Goal: Information Seeking & Learning: Learn about a topic

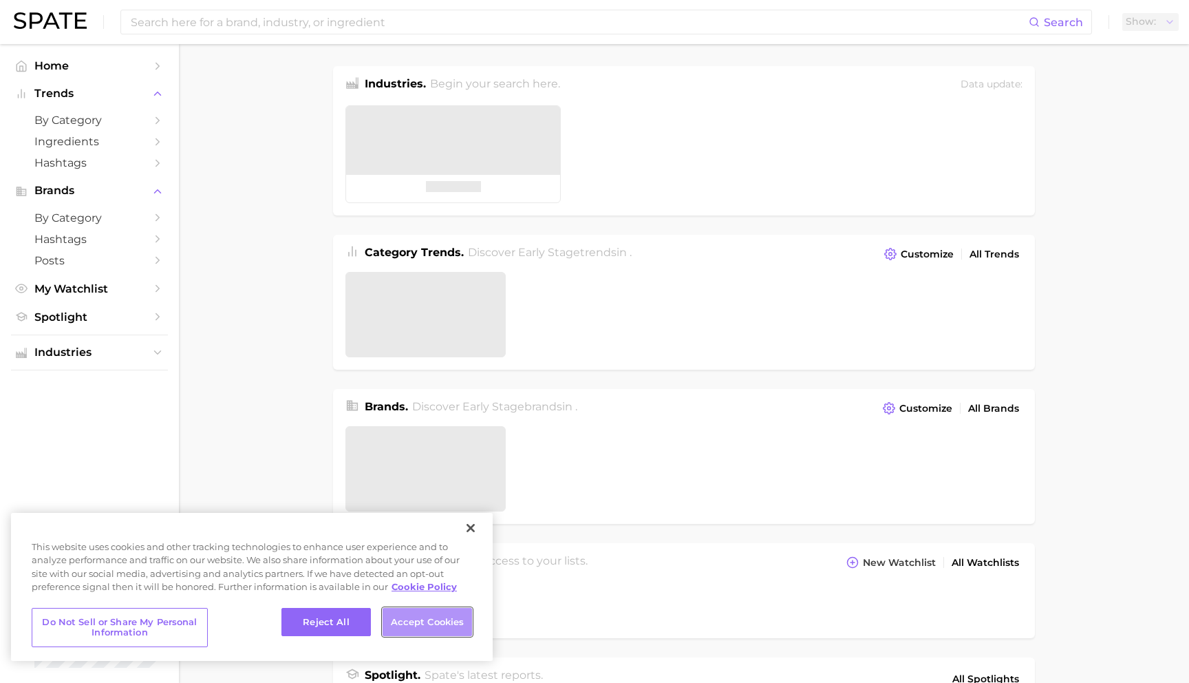
click at [440, 616] on button "Accept Cookies" at bounding box center [427, 622] width 89 height 29
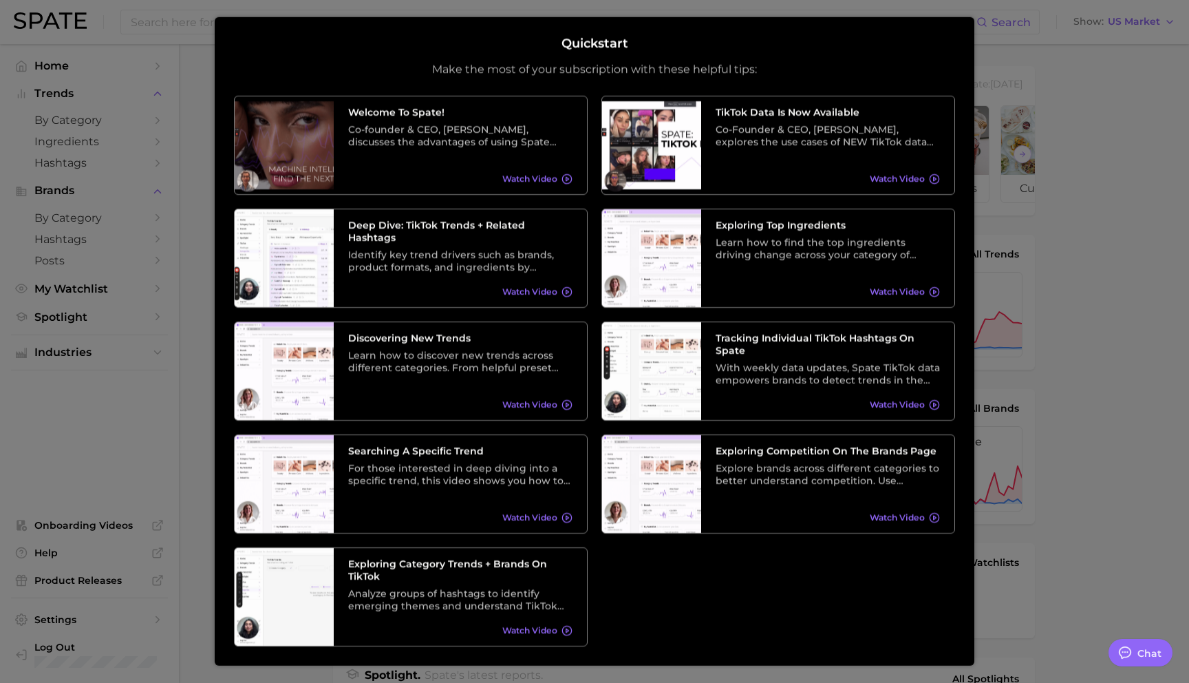
click at [1061, 64] on div at bounding box center [594, 559] width 1189 height 1118
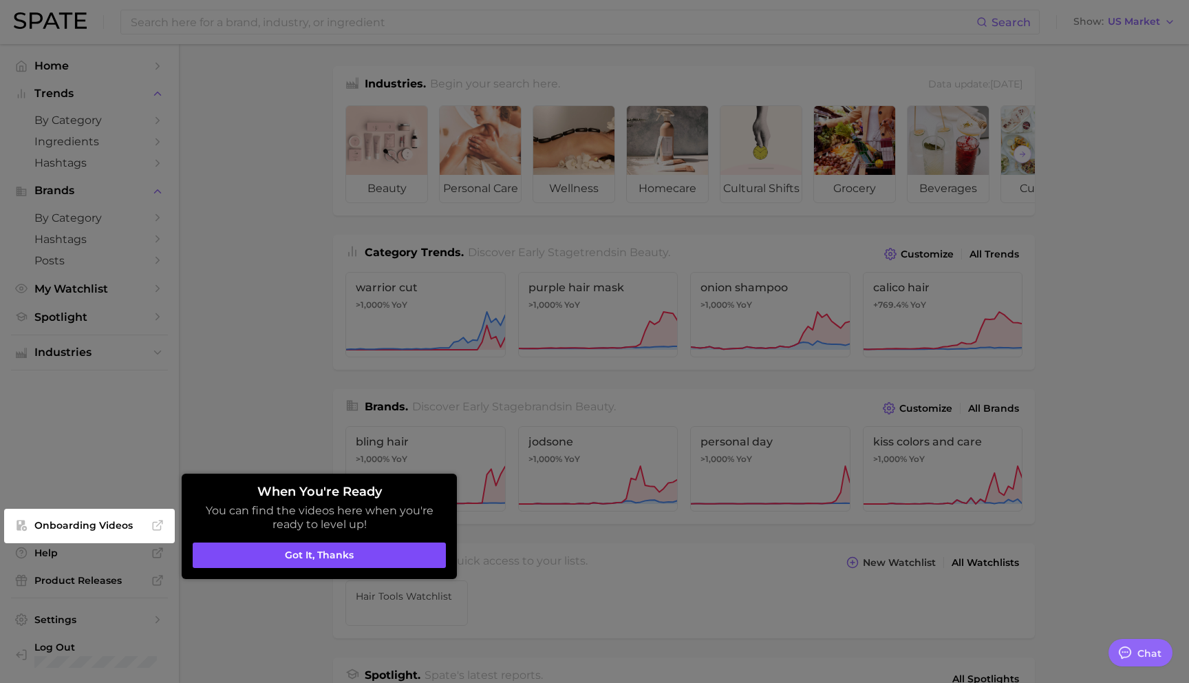
click at [406, 558] on button "Got it, thanks" at bounding box center [319, 555] width 253 height 26
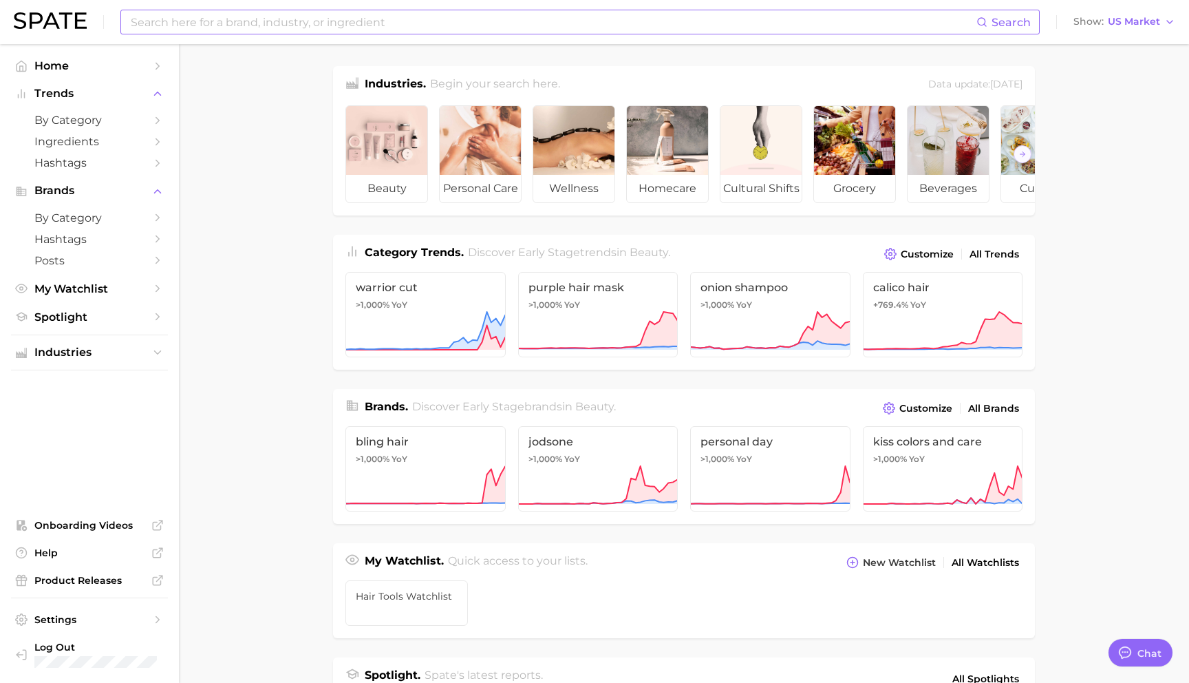
click at [228, 19] on input at bounding box center [552, 21] width 847 height 23
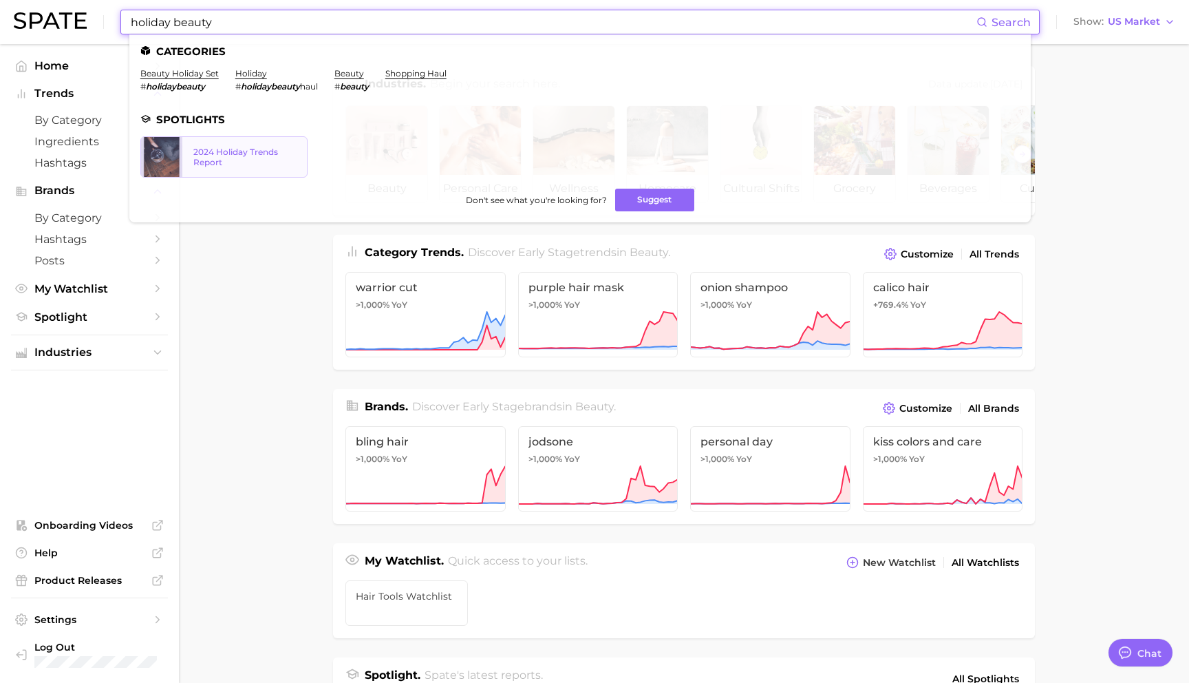
type input "holiday beauty"
click at [237, 155] on div "2024 Holiday Trends Report" at bounding box center [244, 157] width 103 height 21
click at [180, 72] on link "beauty holiday set" at bounding box center [179, 73] width 78 height 10
click at [258, 72] on link "holiday" at bounding box center [251, 73] width 32 height 10
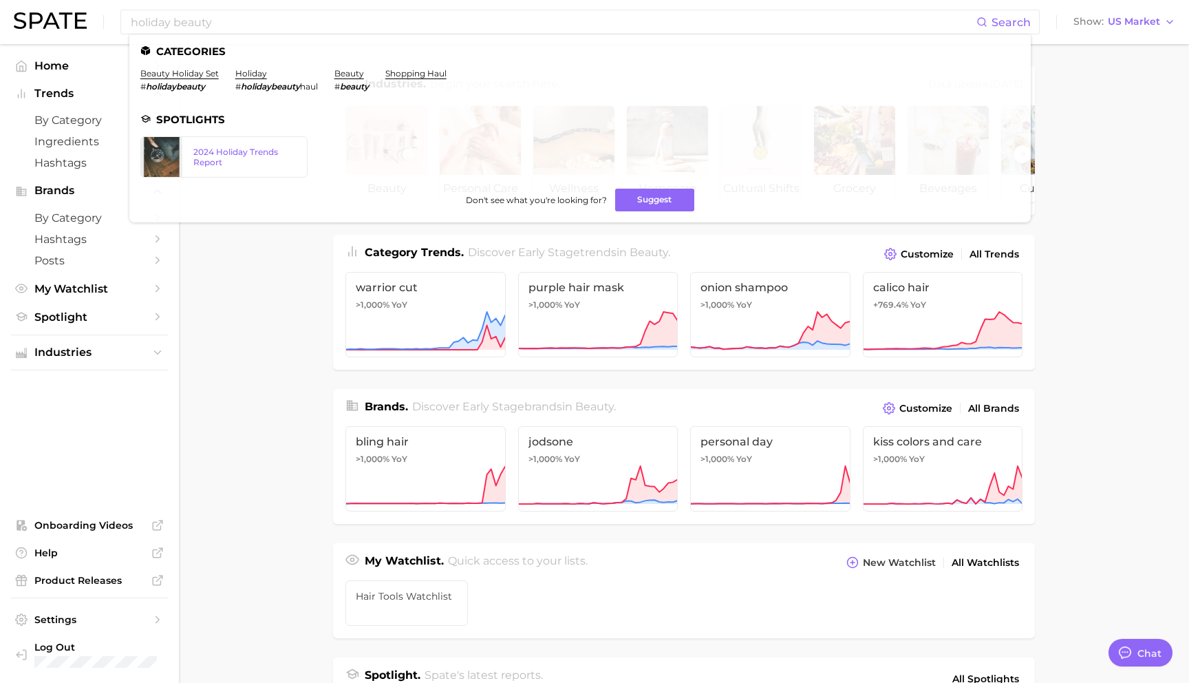
click at [280, 406] on main "Industries. Begin your search here. Data update: June 29th, 2025 beauty persona…" at bounding box center [684, 581] width 1010 height 1074
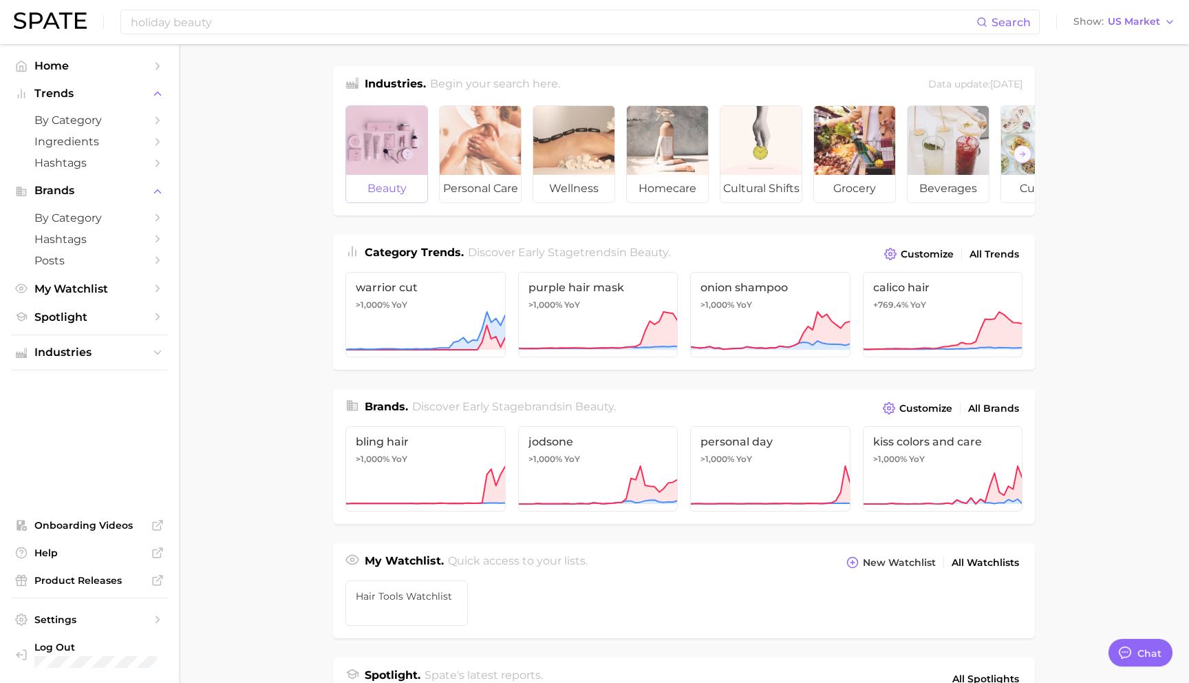
click at [415, 193] on span "beauty" at bounding box center [386, 189] width 81 height 28
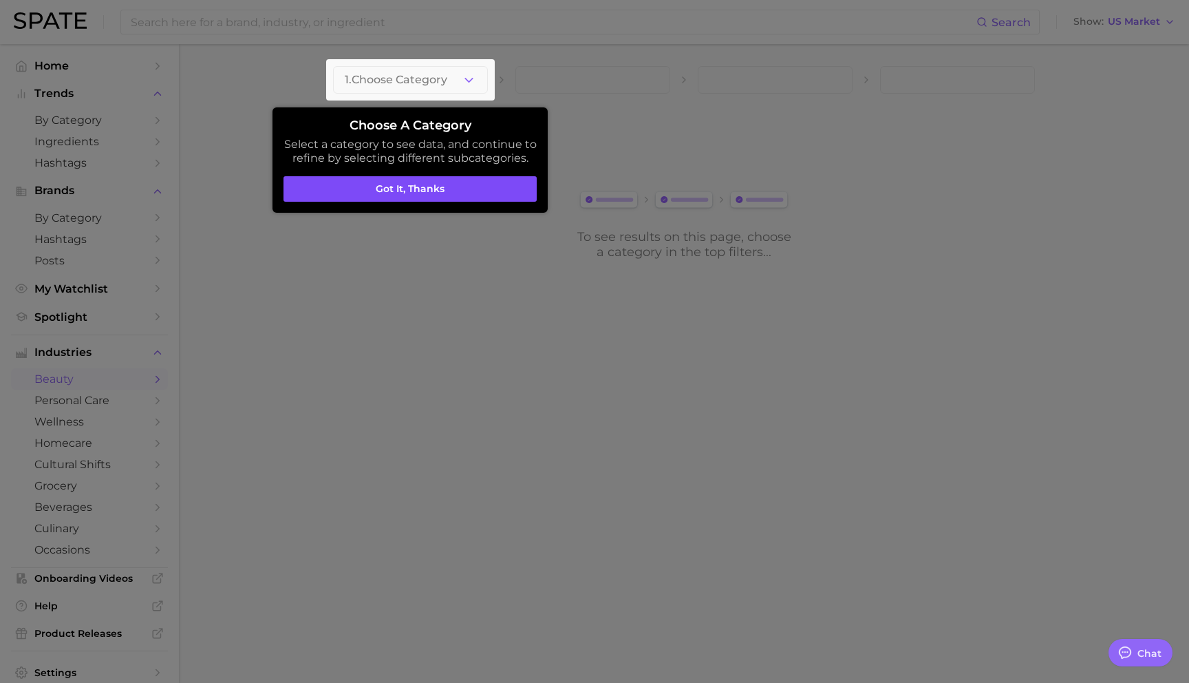
click at [419, 191] on button "Got it, thanks" at bounding box center [410, 189] width 253 height 26
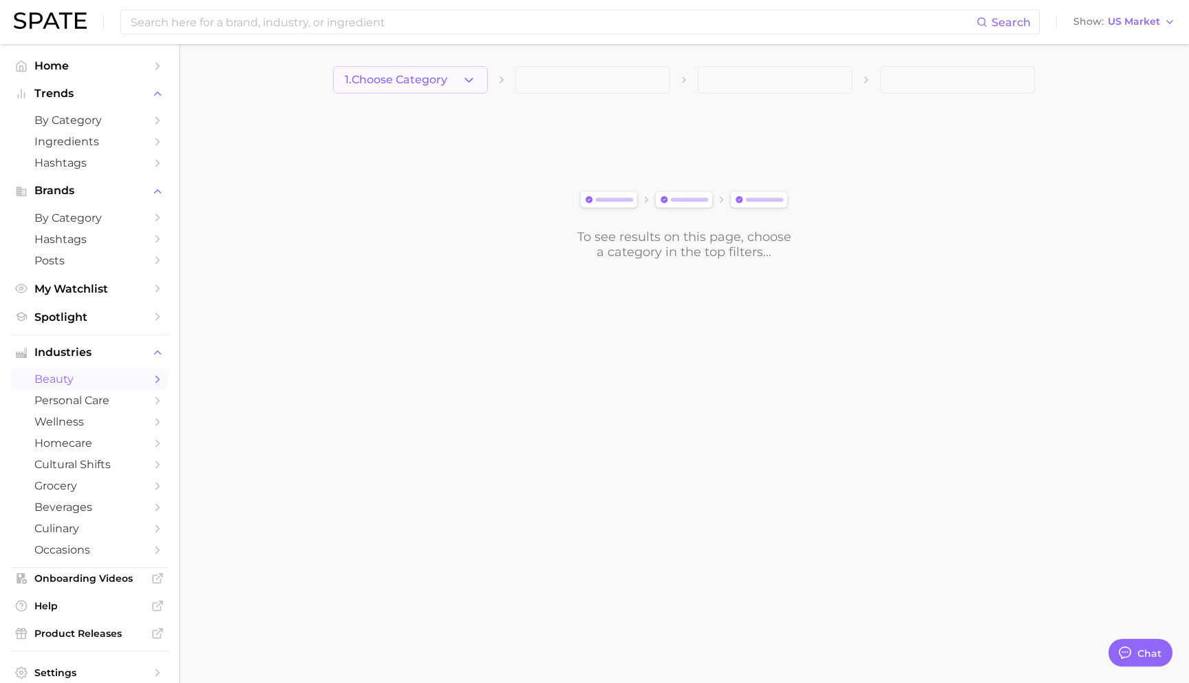
click at [447, 78] on span "1. Choose Category" at bounding box center [396, 80] width 103 height 12
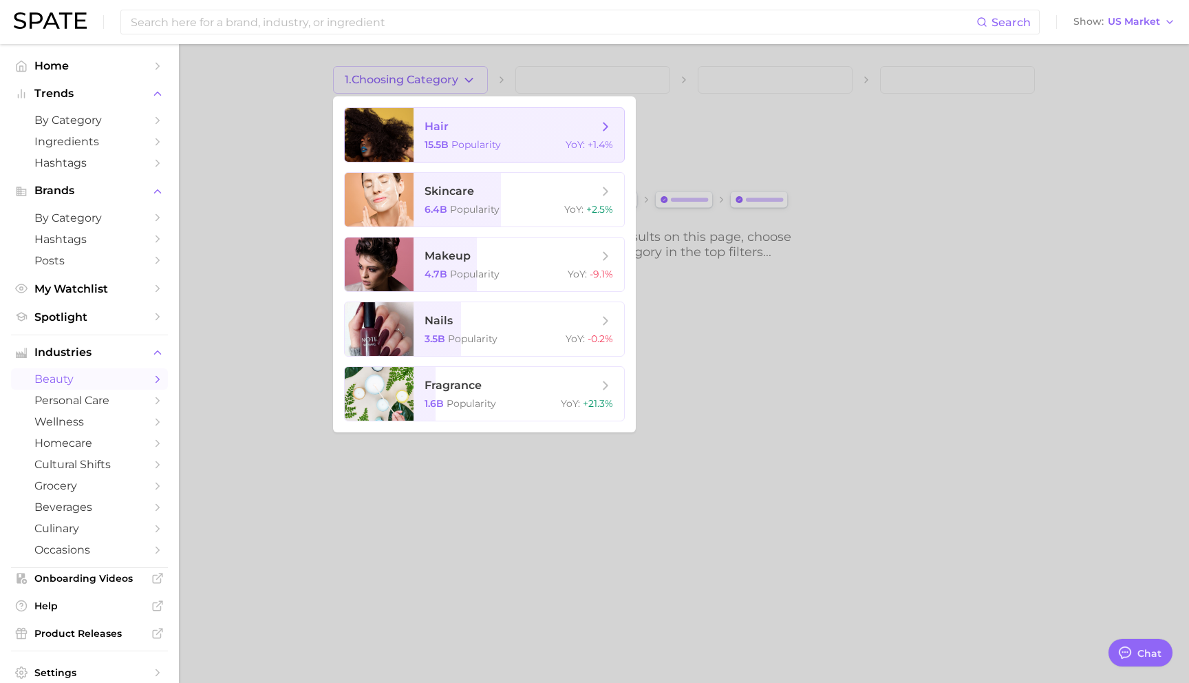
click at [559, 129] on span "hair" at bounding box center [511, 126] width 173 height 15
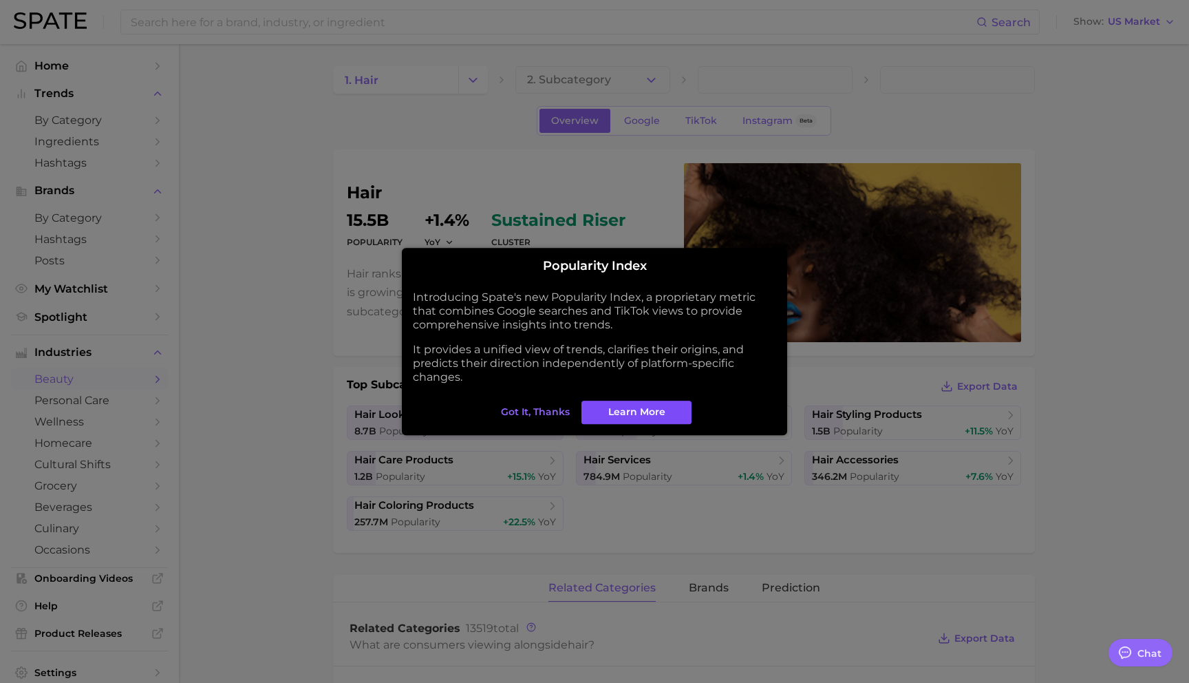
click at [613, 414] on span "Learn More" at bounding box center [636, 412] width 57 height 12
click at [546, 406] on span "Got it, thanks" at bounding box center [535, 412] width 69 height 12
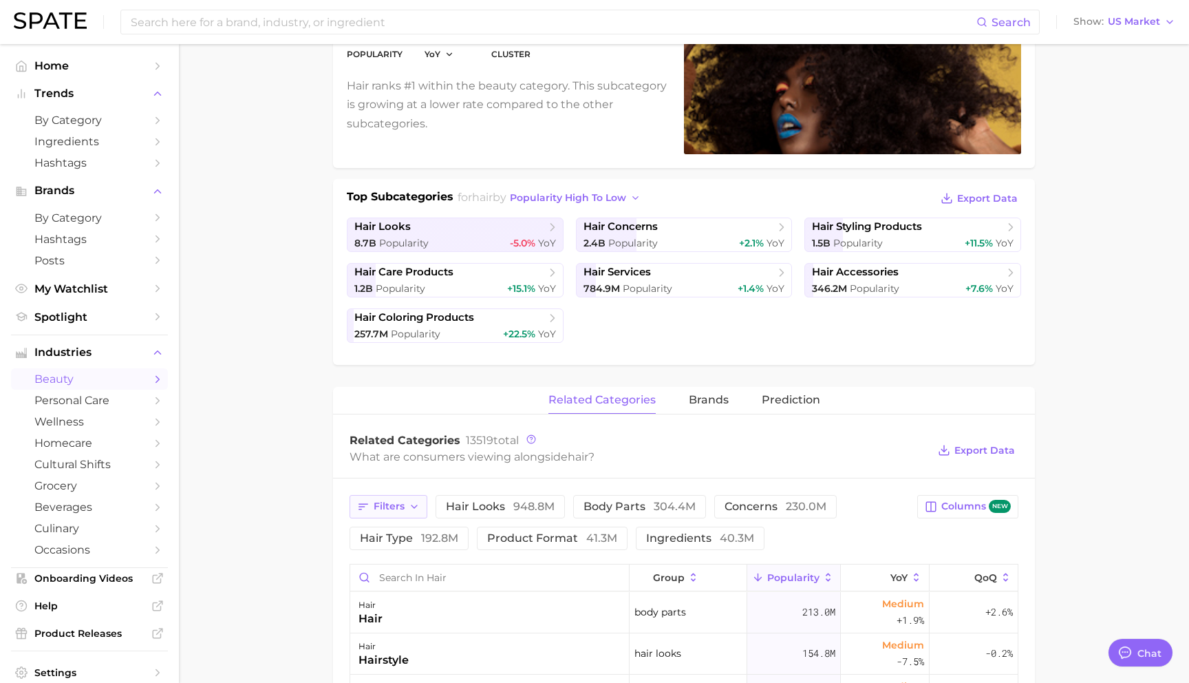
click at [406, 502] on button "Filters" at bounding box center [389, 506] width 78 height 23
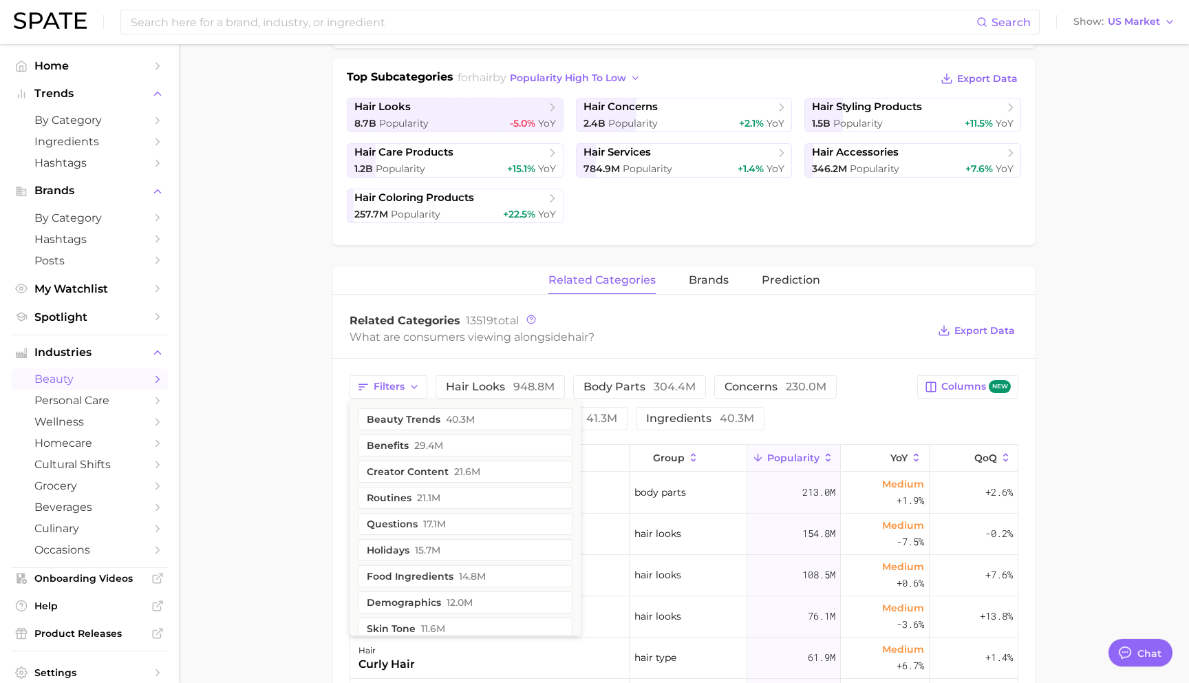
scroll to position [312, 0]
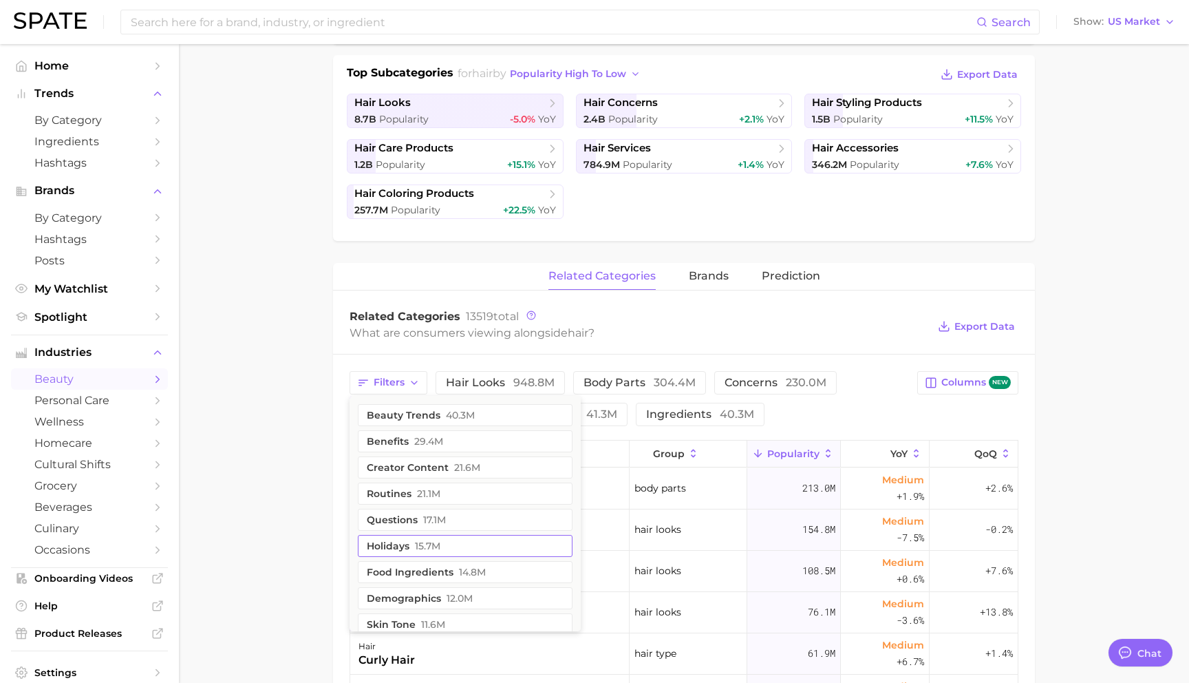
click at [403, 540] on button "holidays 15.7m" at bounding box center [465, 546] width 215 height 22
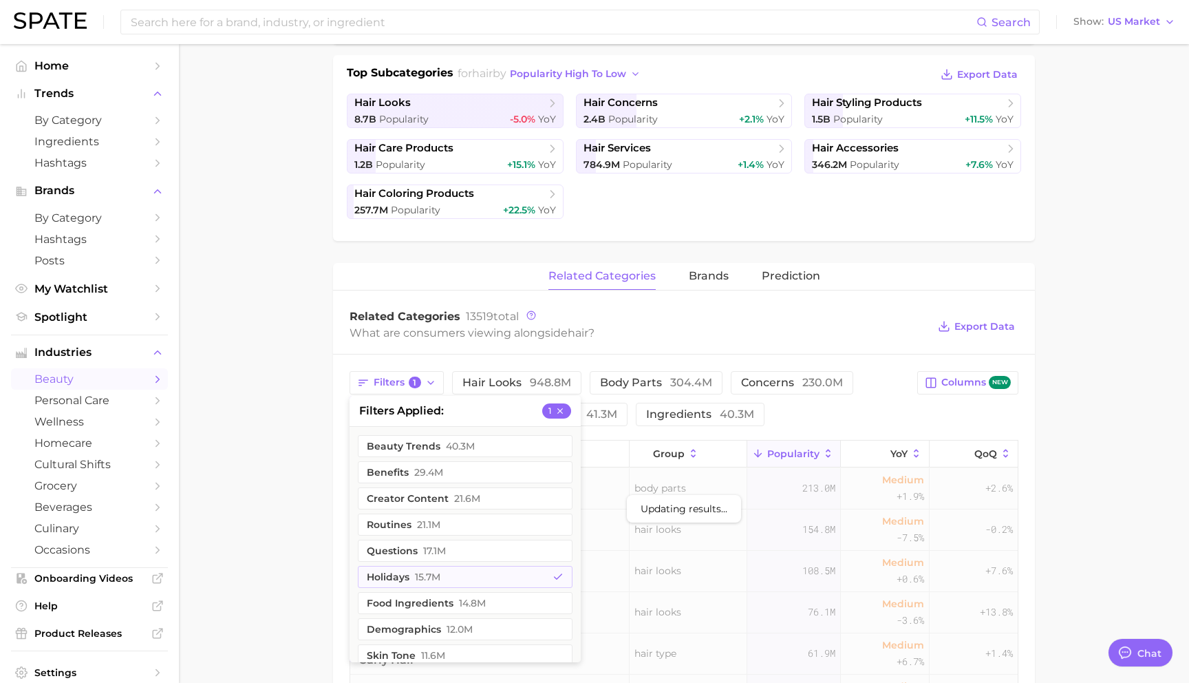
click at [279, 406] on main "1. hair 2. Subcategory Overview Google TikTok Instagram Beta hair Popularity 15…" at bounding box center [684, 470] width 1010 height 1476
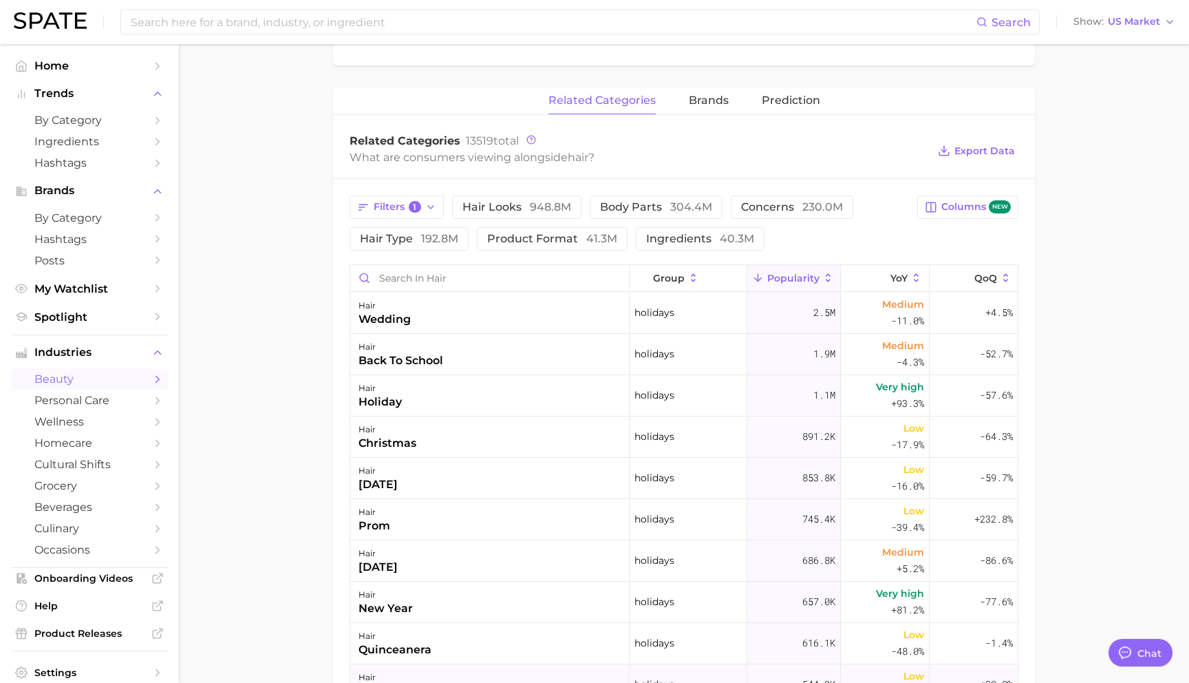
scroll to position [458, 0]
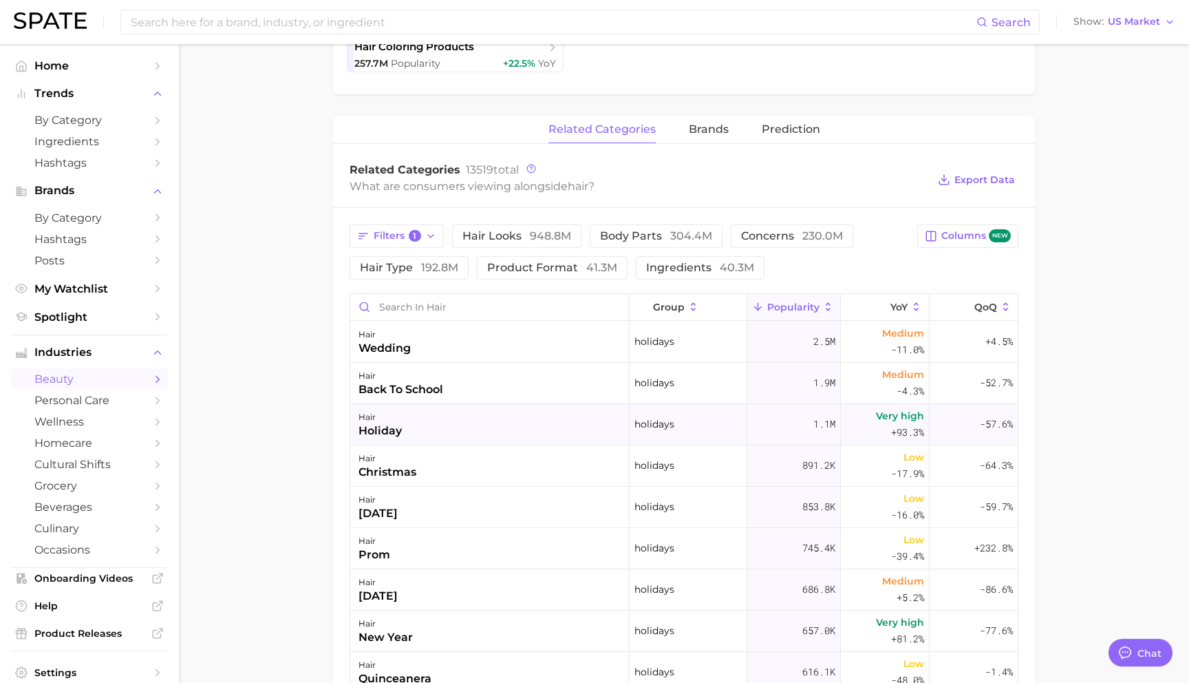
click at [487, 428] on div "hair holiday" at bounding box center [489, 424] width 279 height 41
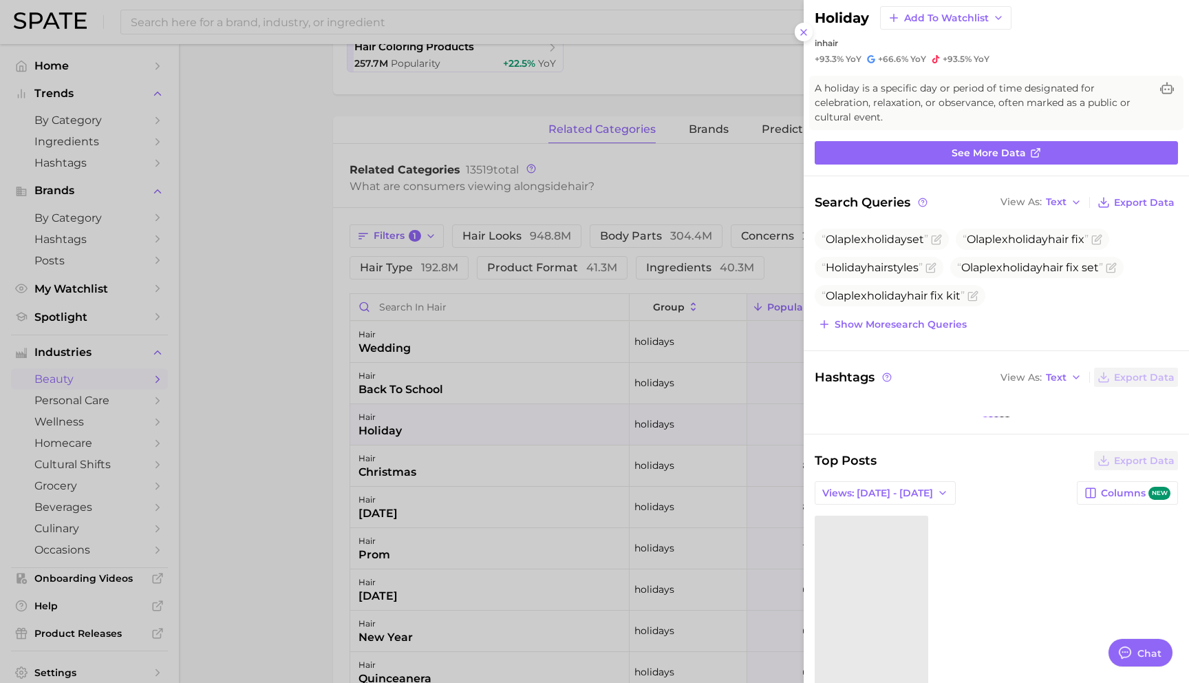
scroll to position [39, 0]
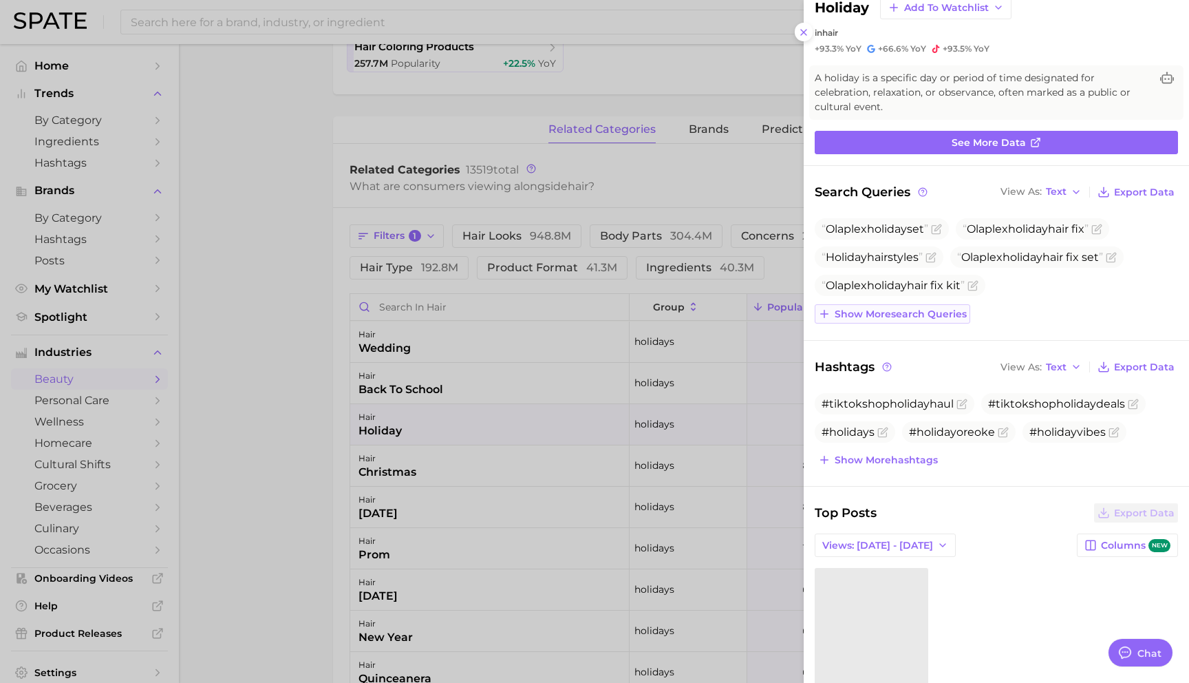
click at [913, 308] on span "Show more search queries" at bounding box center [901, 314] width 132 height 12
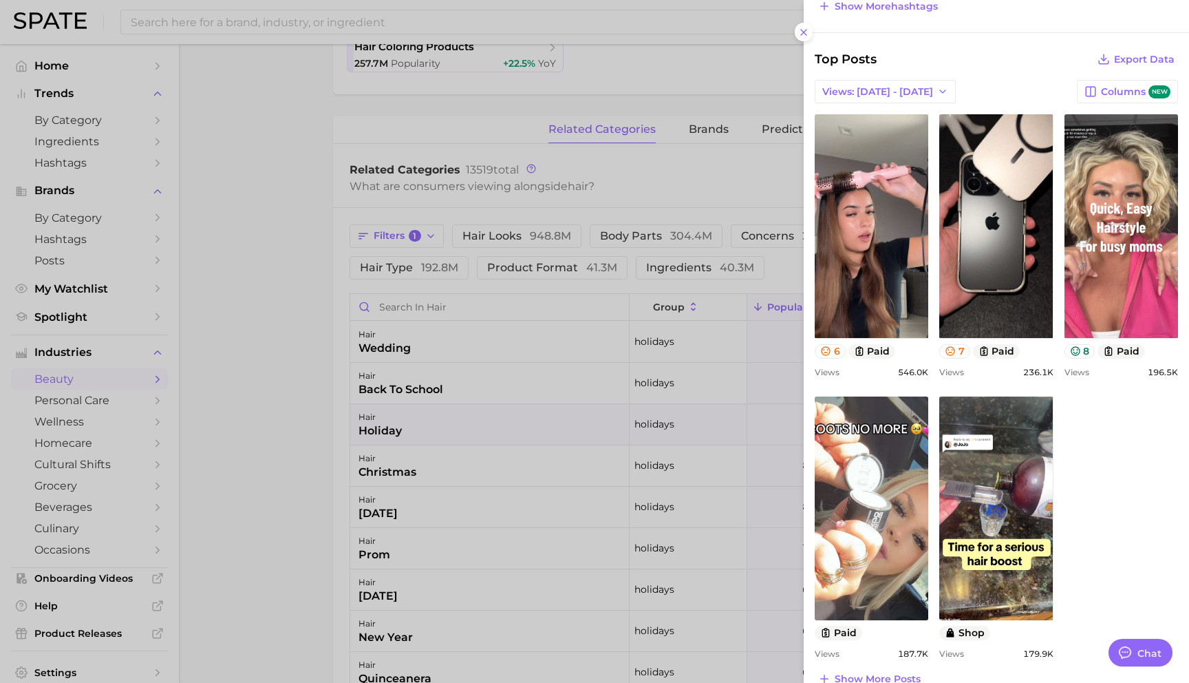
scroll to position [551, 0]
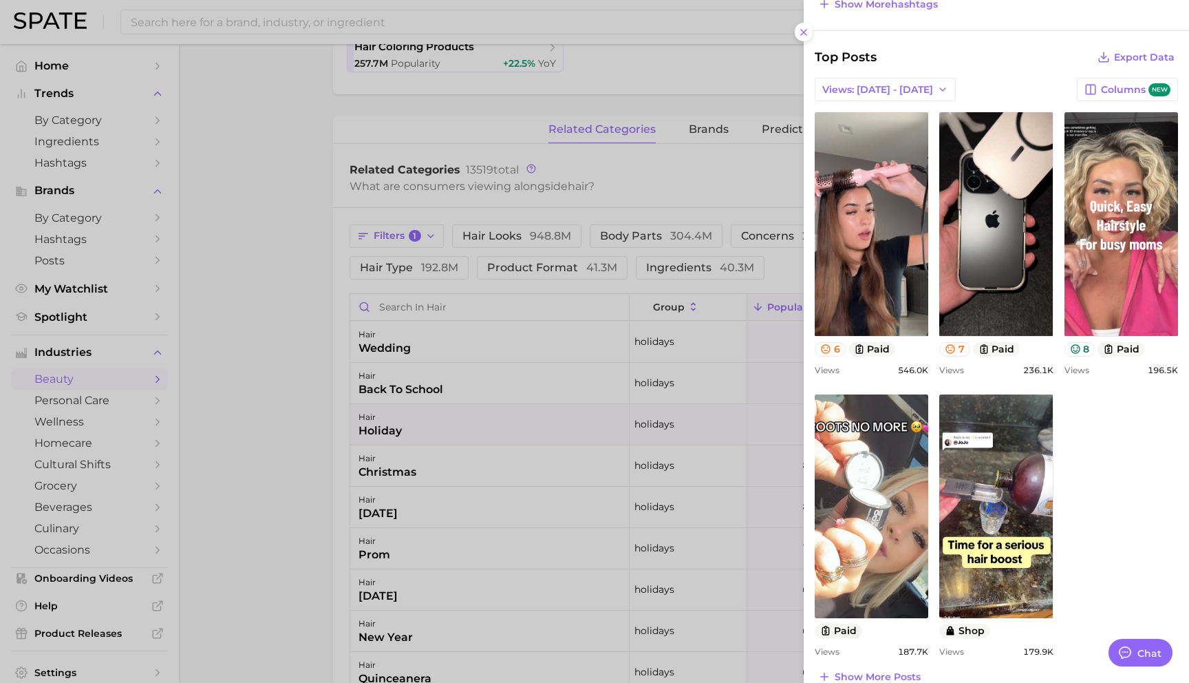
click at [261, 410] on div at bounding box center [594, 341] width 1189 height 683
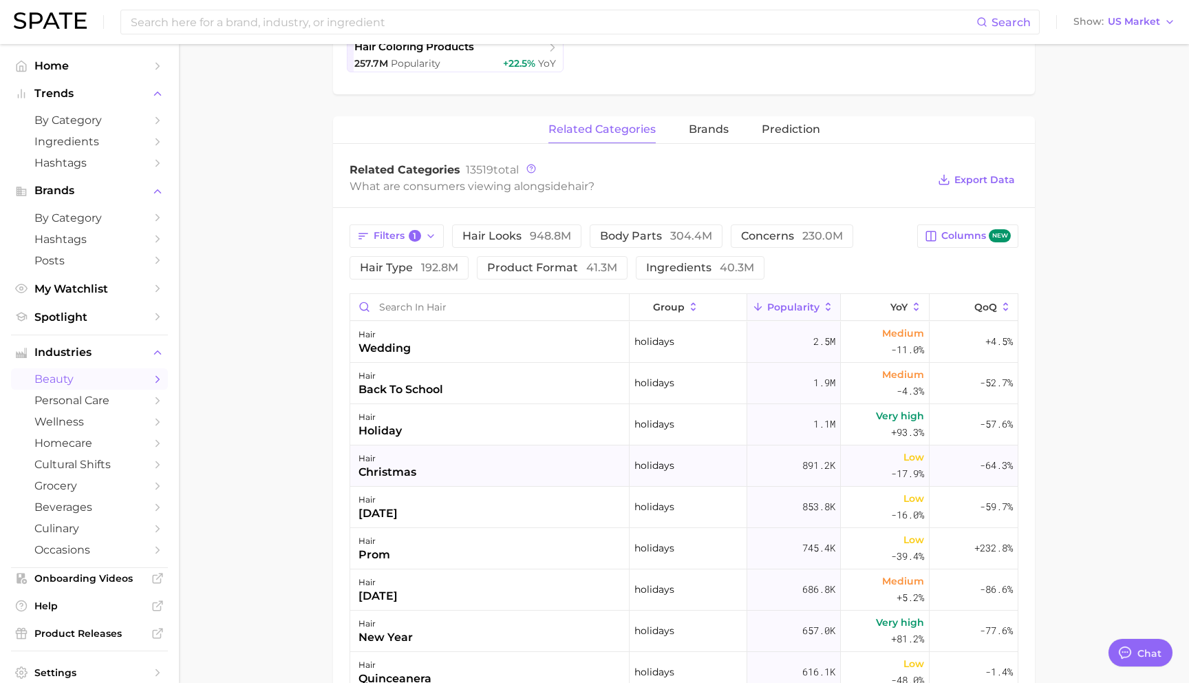
click at [526, 471] on div "hair christmas" at bounding box center [489, 465] width 279 height 41
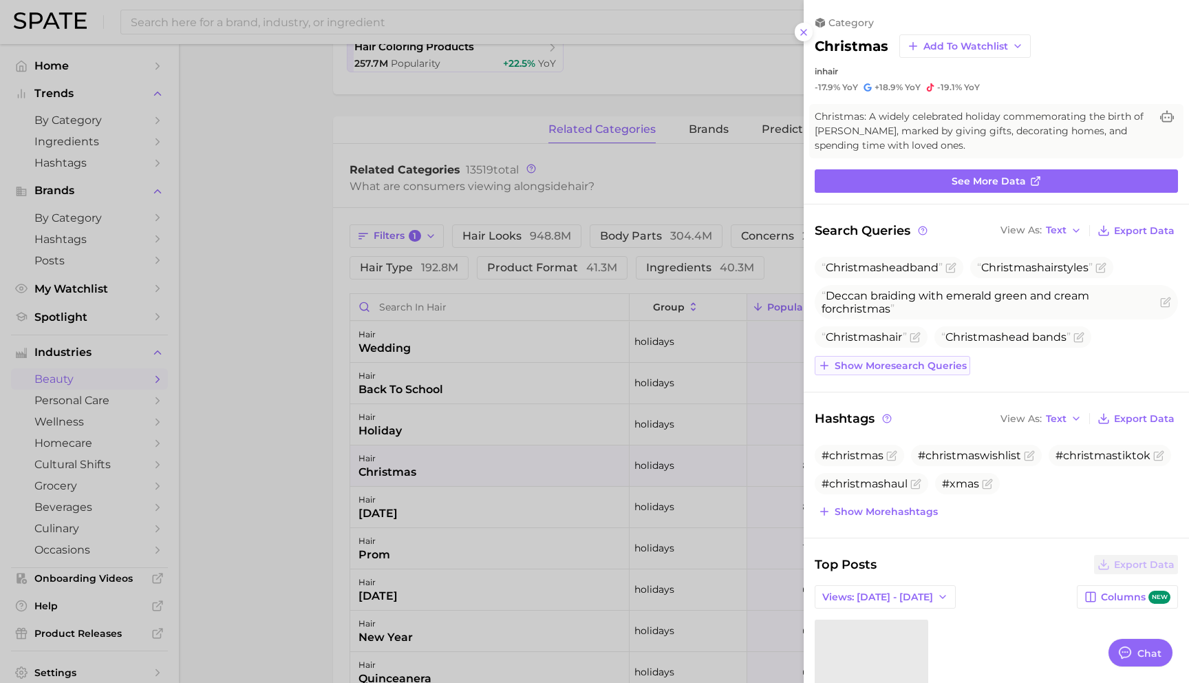
click at [930, 360] on span "Show more search queries" at bounding box center [901, 366] width 132 height 12
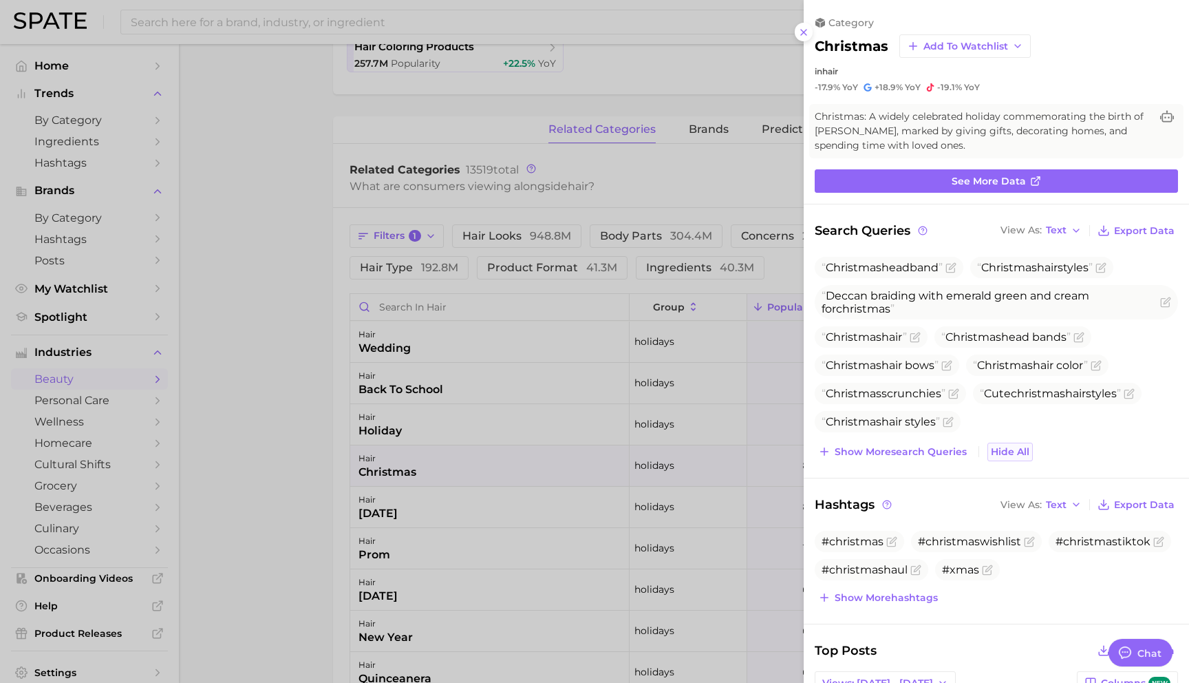
scroll to position [0, 0]
click at [304, 489] on div at bounding box center [594, 341] width 1189 height 683
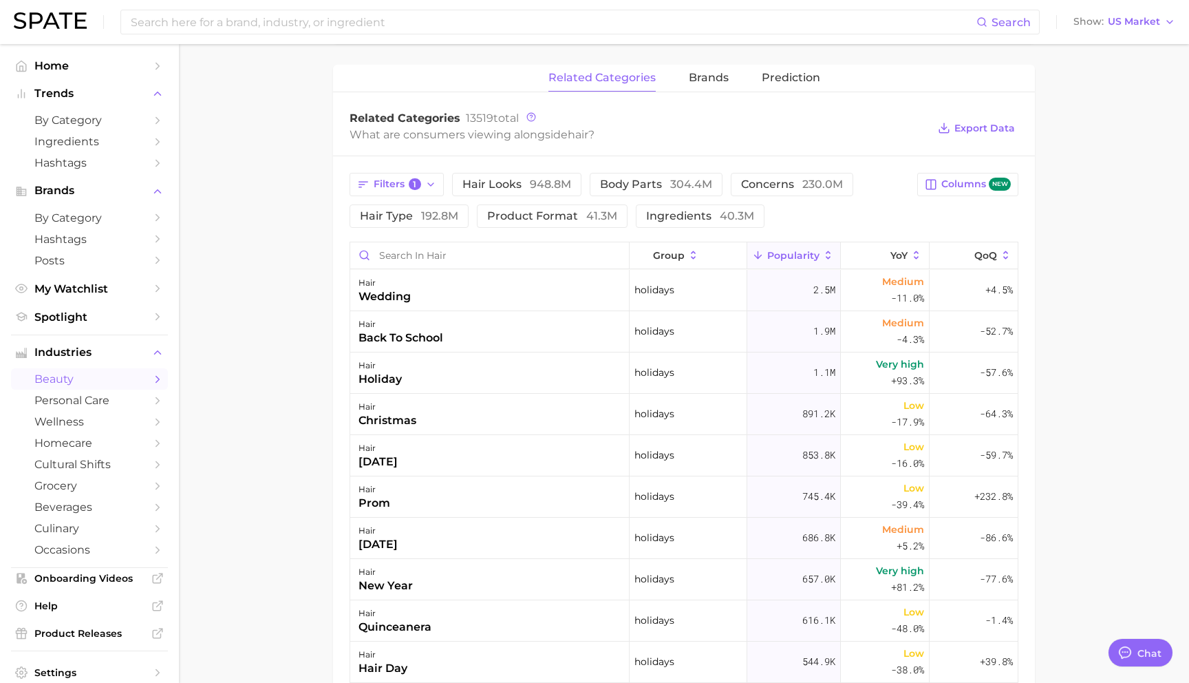
scroll to position [481, 0]
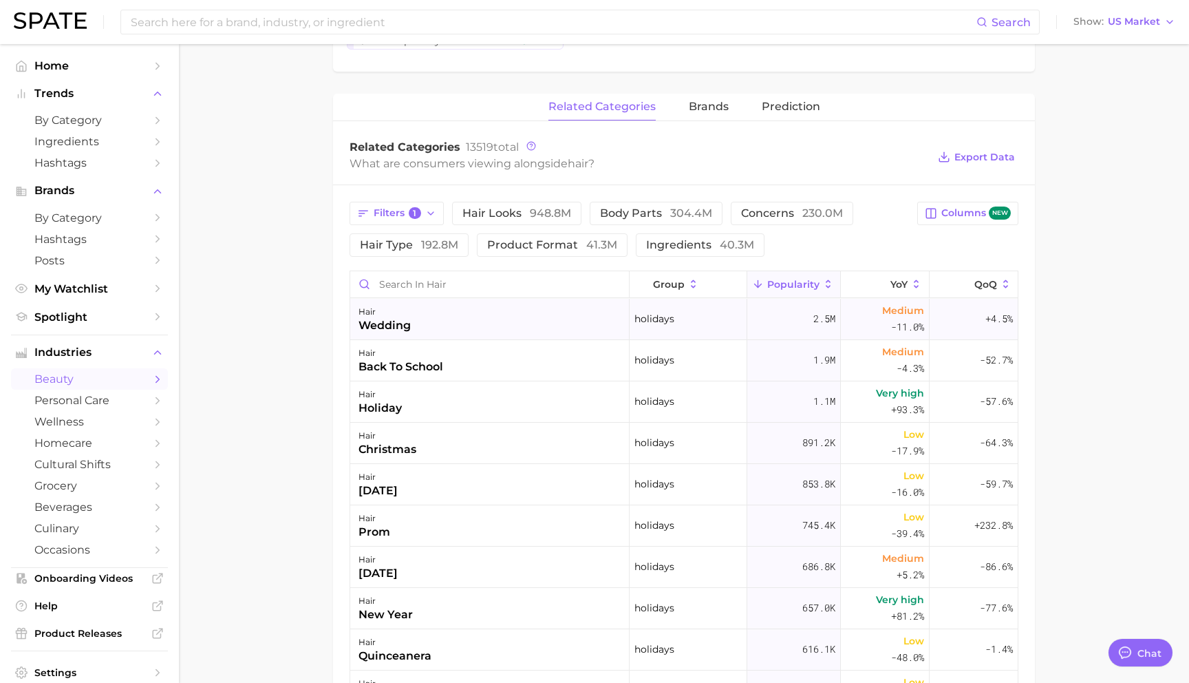
click at [579, 327] on div "hair wedding" at bounding box center [489, 319] width 279 height 41
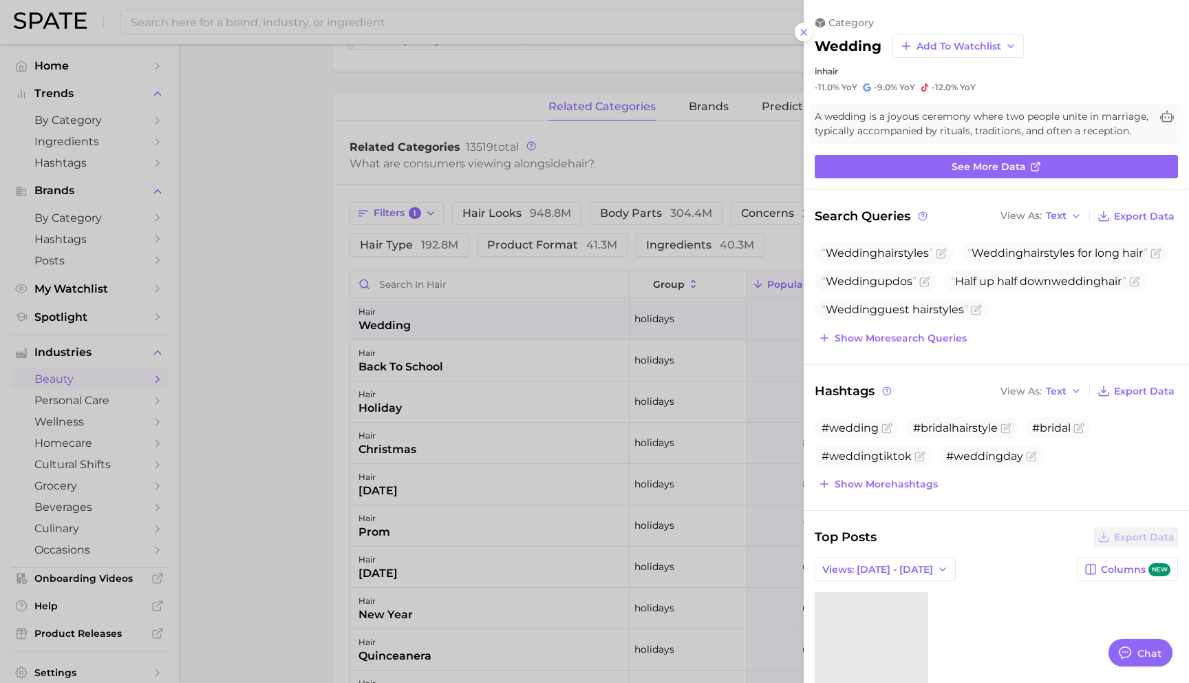
click at [268, 303] on div at bounding box center [594, 341] width 1189 height 683
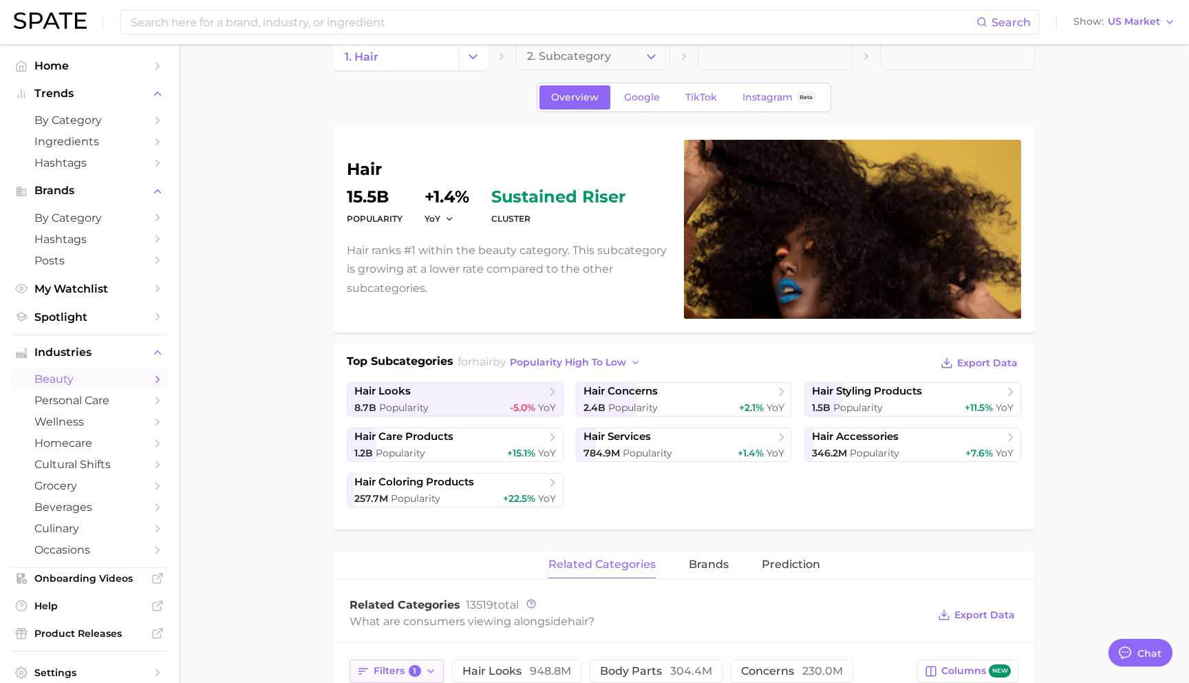
scroll to position [0, 0]
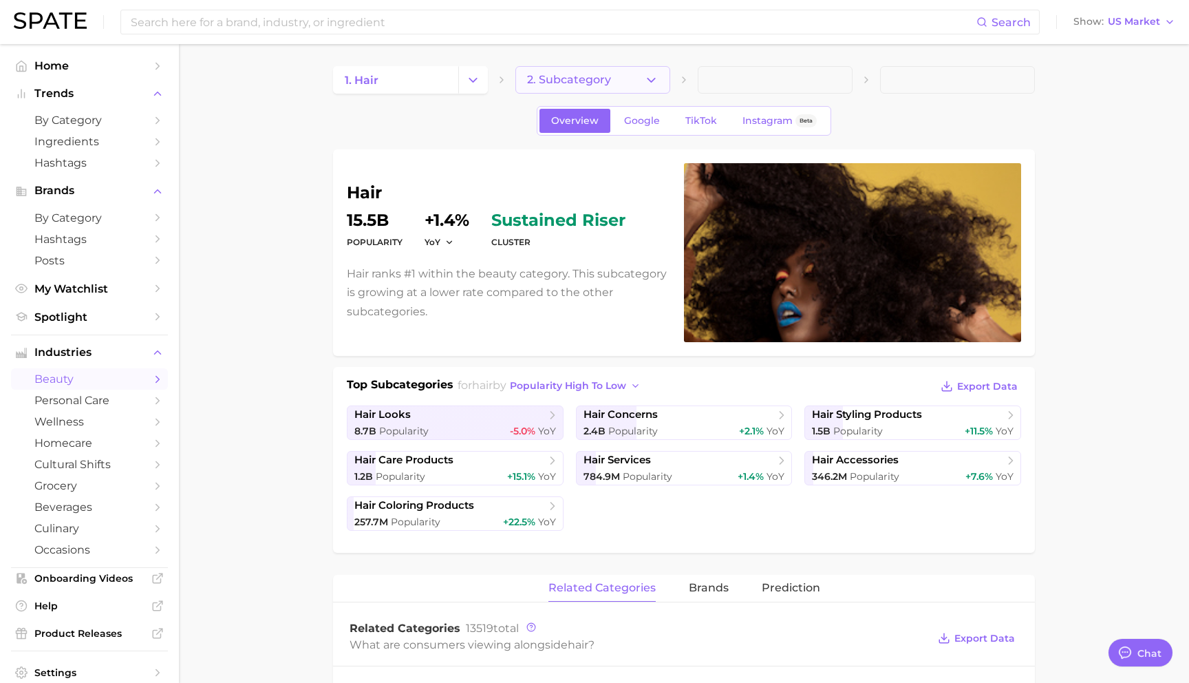
click at [584, 74] on span "2. Subcategory" at bounding box center [569, 80] width 84 height 12
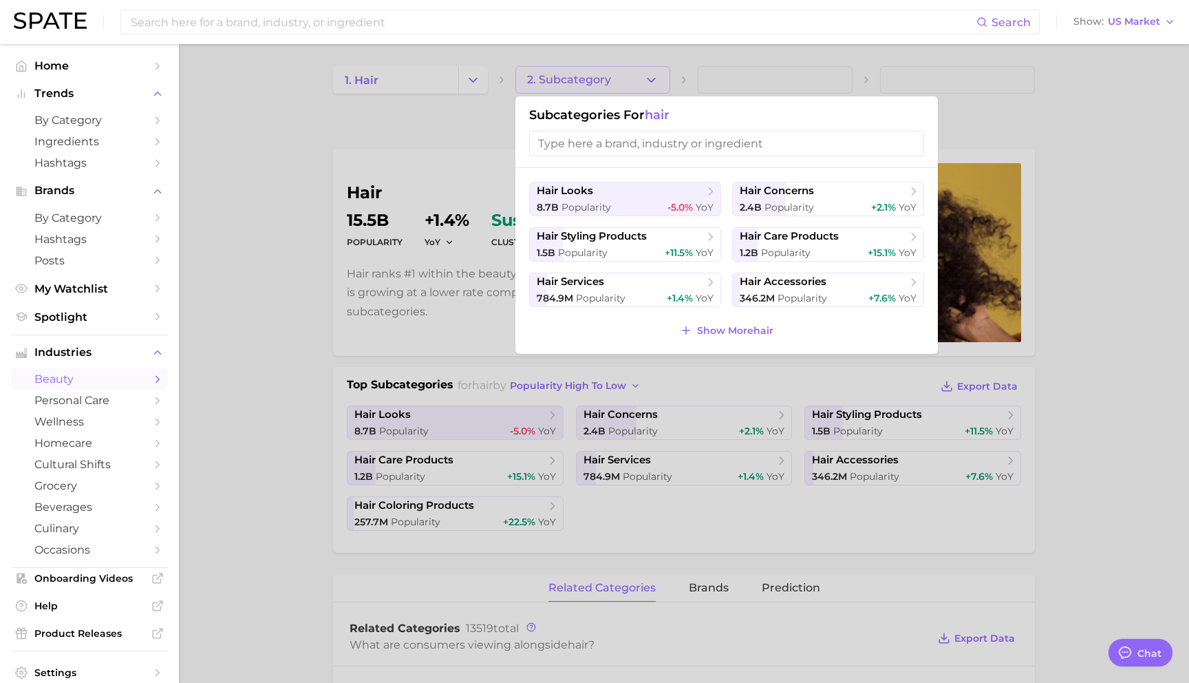
click at [581, 147] on input "search" at bounding box center [726, 143] width 395 height 25
click at [465, 93] on div at bounding box center [594, 341] width 1189 height 683
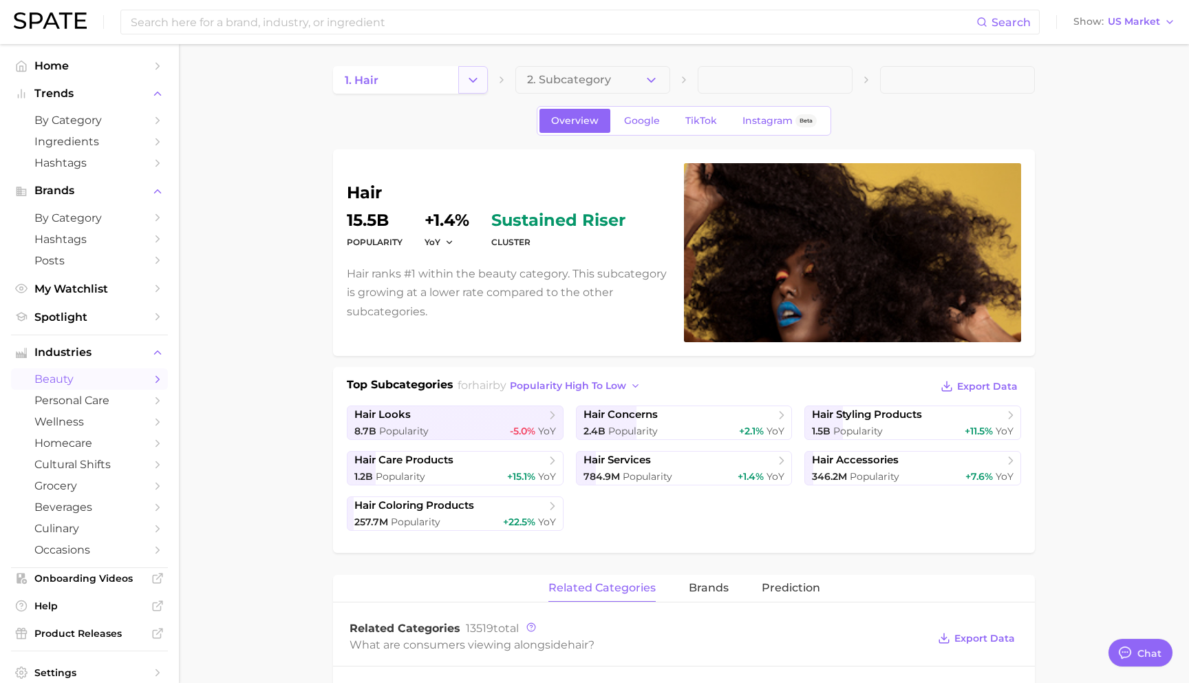
click at [464, 84] on button "Change Category" at bounding box center [473, 80] width 30 height 28
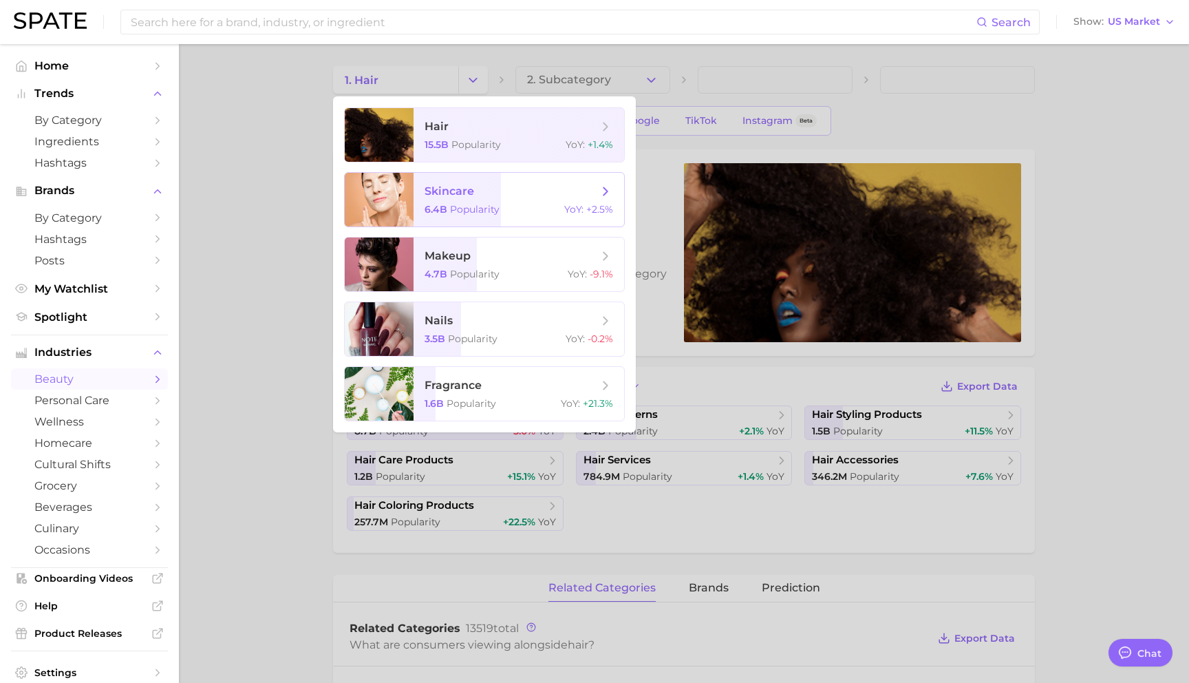
click at [513, 206] on div "6.4b Popularity YoY : +2.5%" at bounding box center [519, 209] width 189 height 12
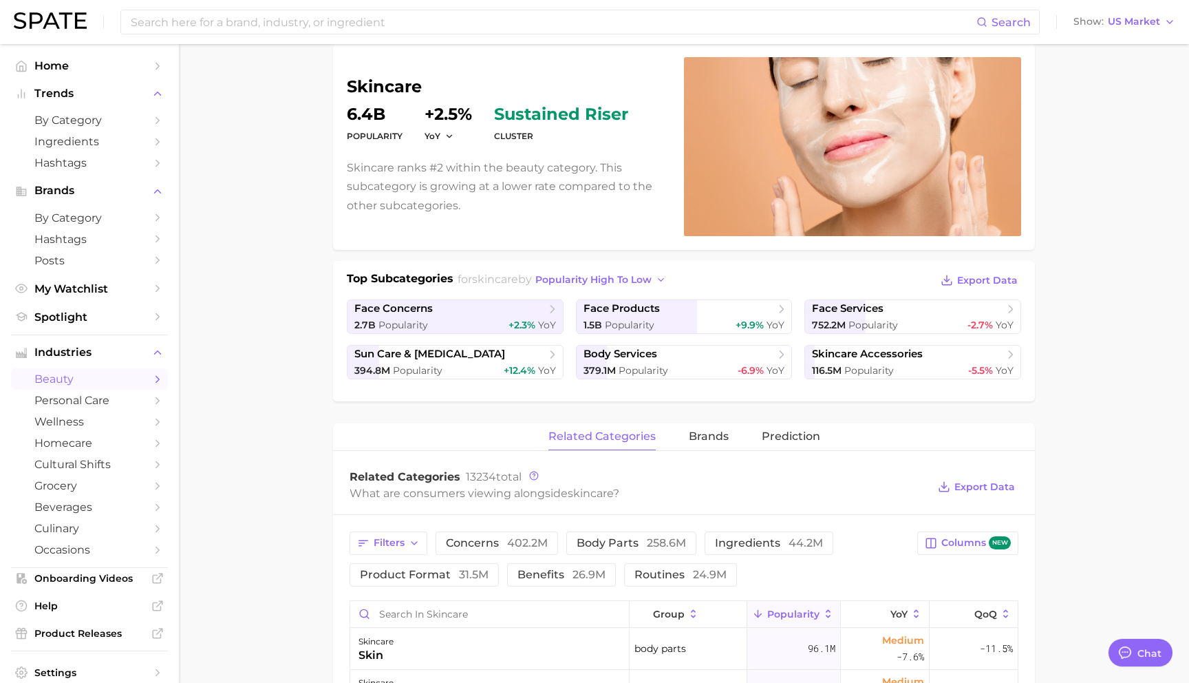
scroll to position [111, 0]
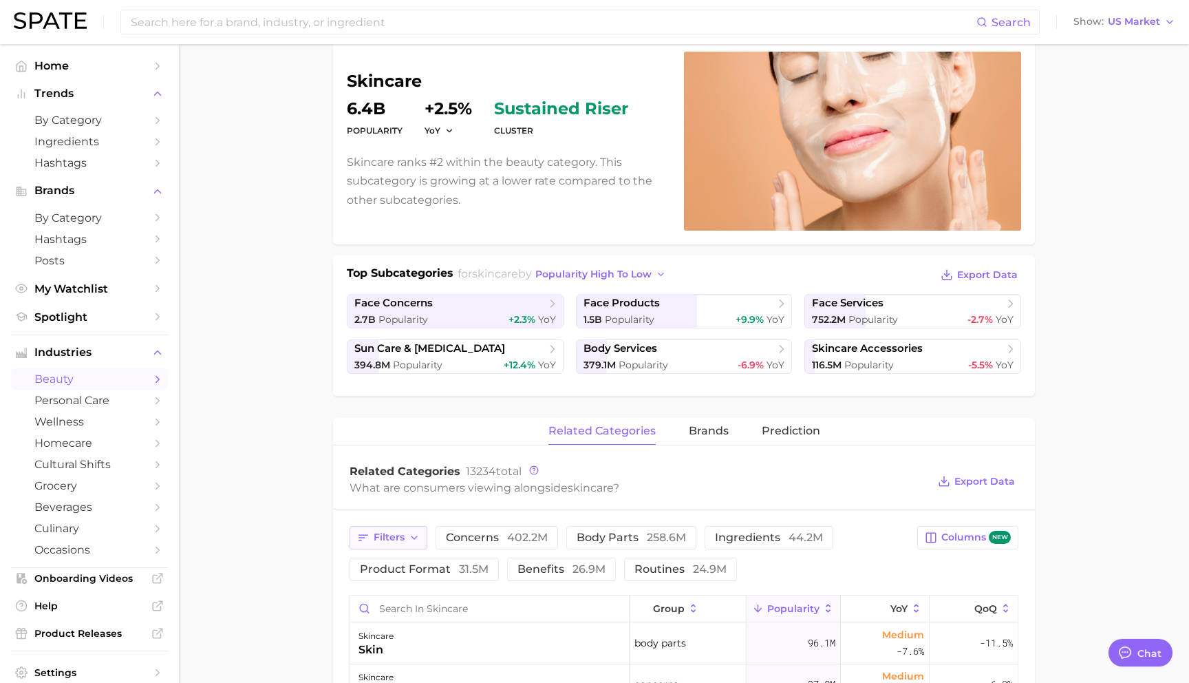
click at [413, 537] on polyline "button" at bounding box center [415, 537] width 6 height 3
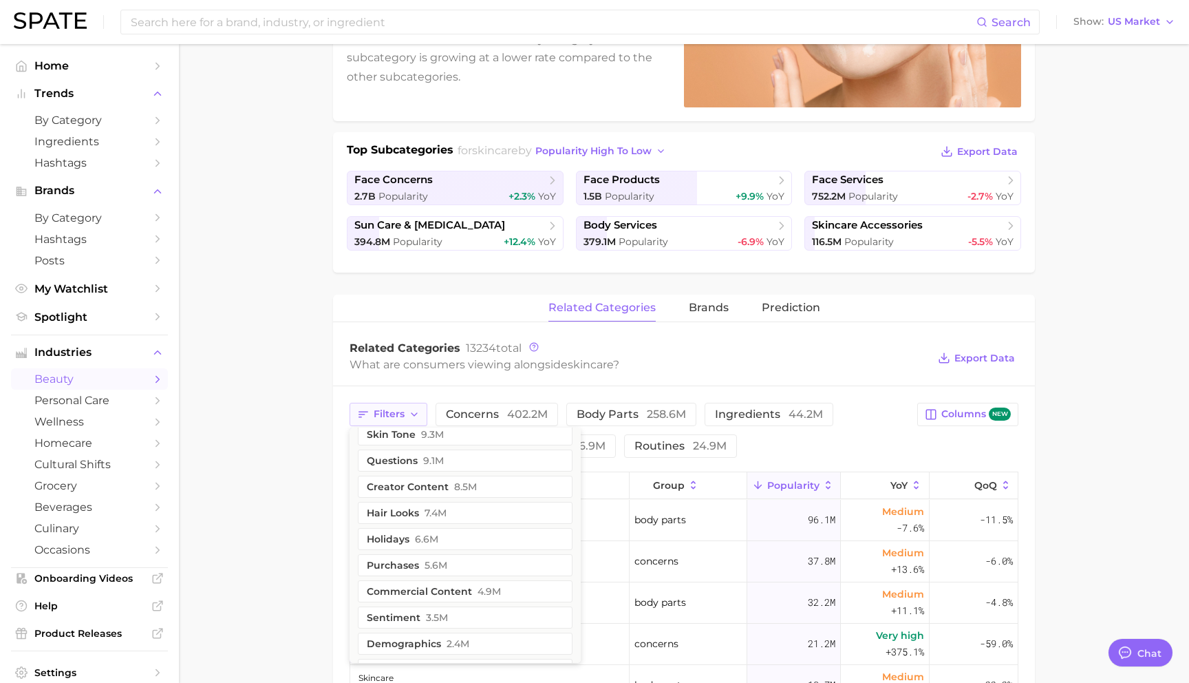
scroll to position [67, 0]
click at [467, 535] on button "holidays 6.6m" at bounding box center [465, 537] width 215 height 22
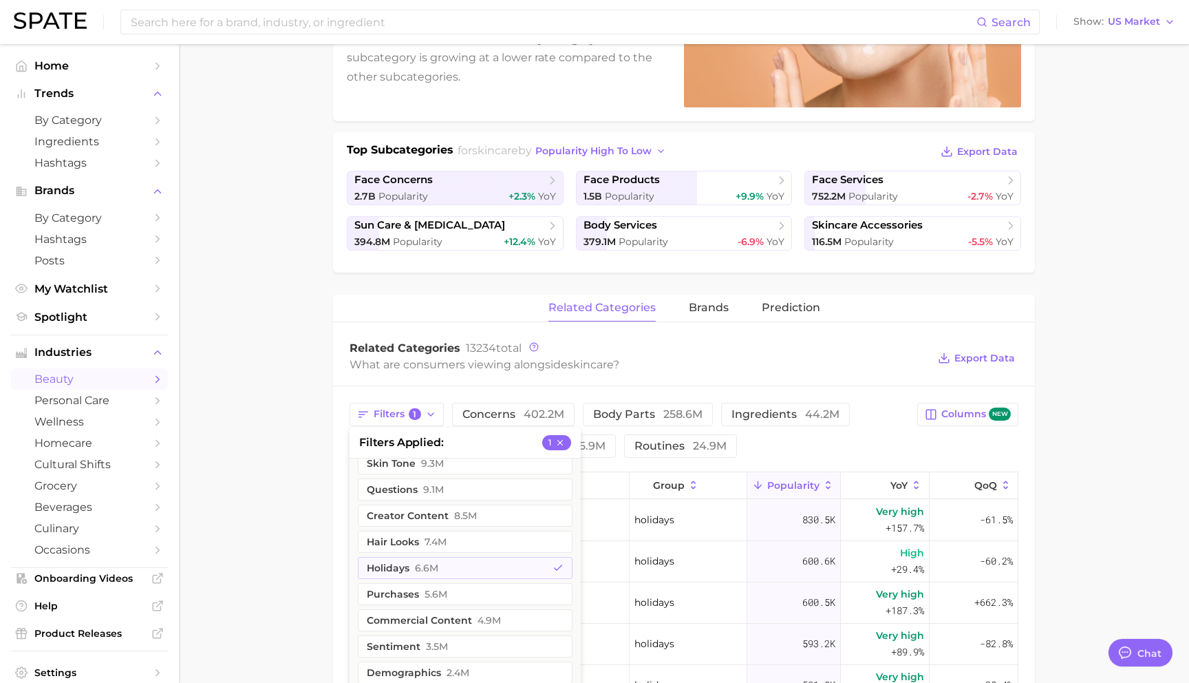
click at [290, 440] on main "1. skincare 2. Subcategory Overview Google TikTok Instagram Beta skincare Popul…" at bounding box center [684, 524] width 1010 height 1430
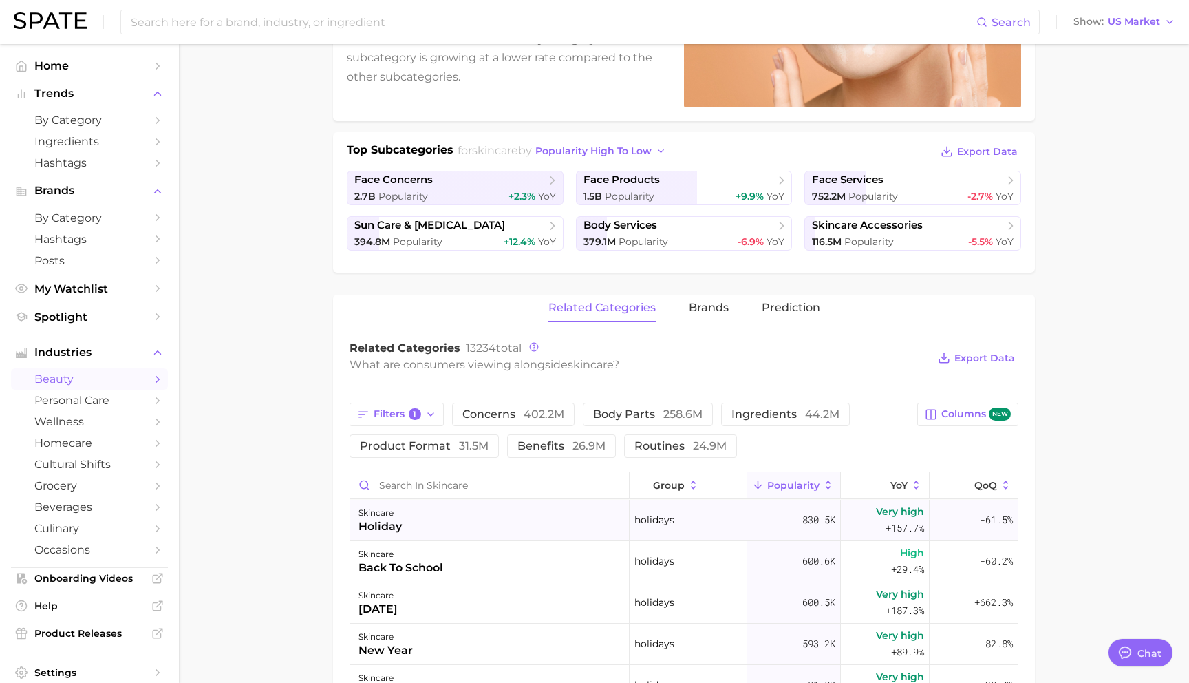
click at [577, 512] on div "skincare holiday" at bounding box center [489, 520] width 279 height 41
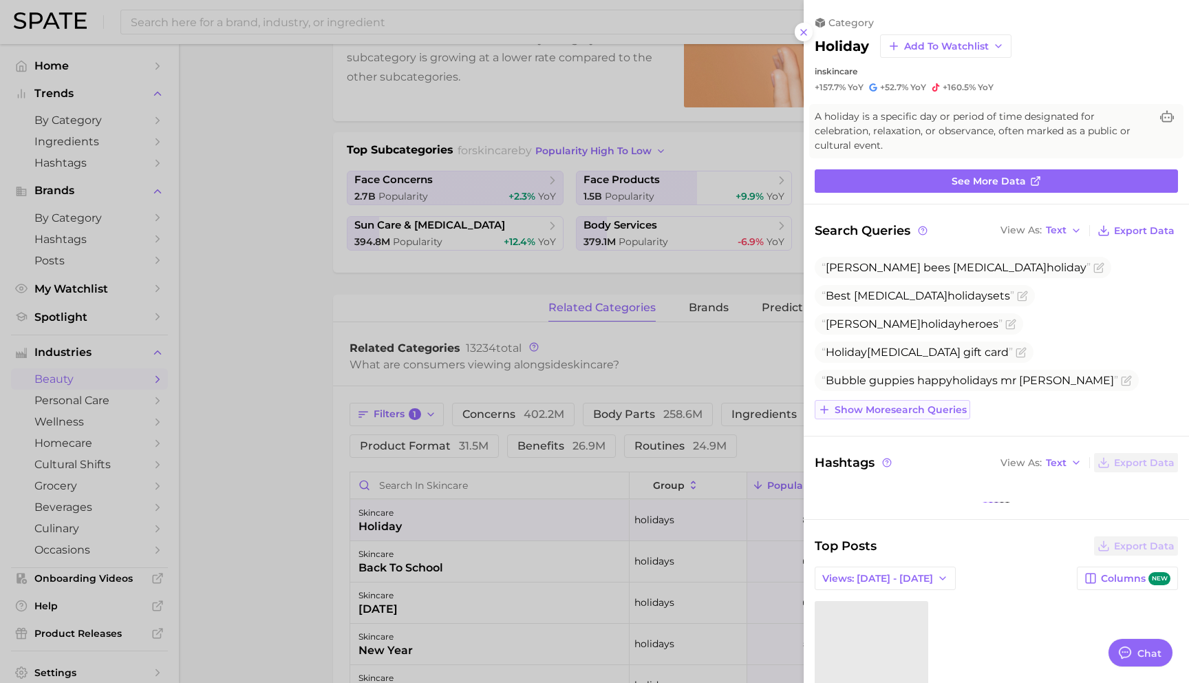
click at [936, 404] on span "Show more search queries" at bounding box center [901, 410] width 132 height 12
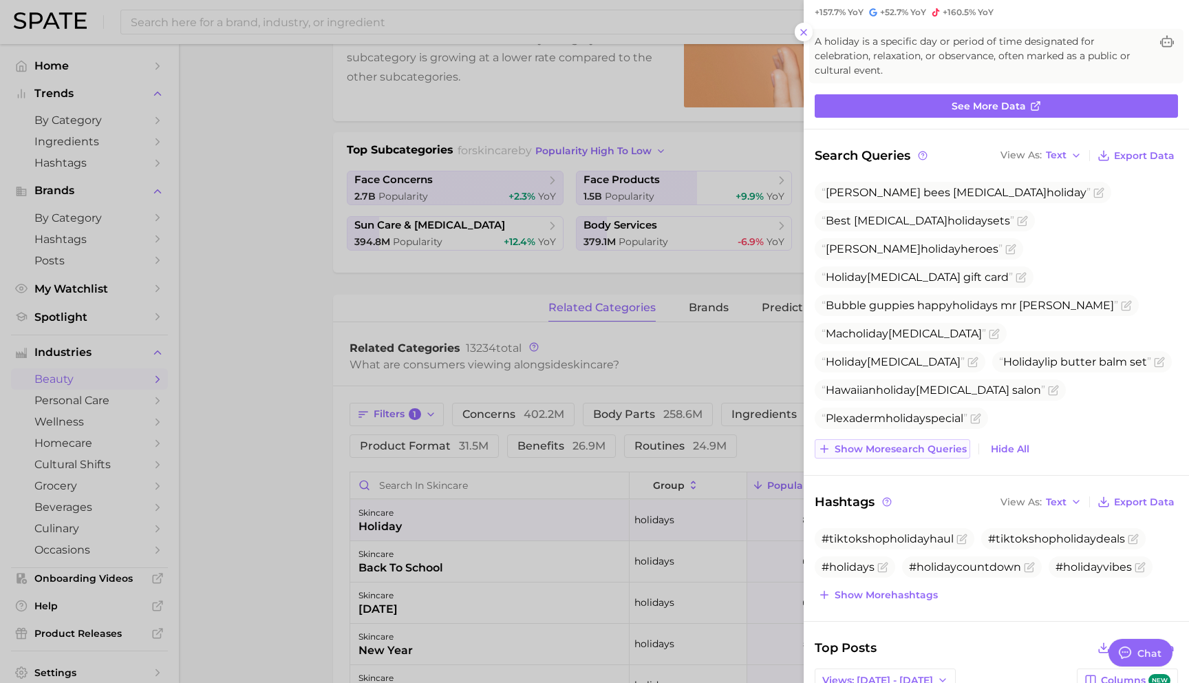
scroll to position [0, 0]
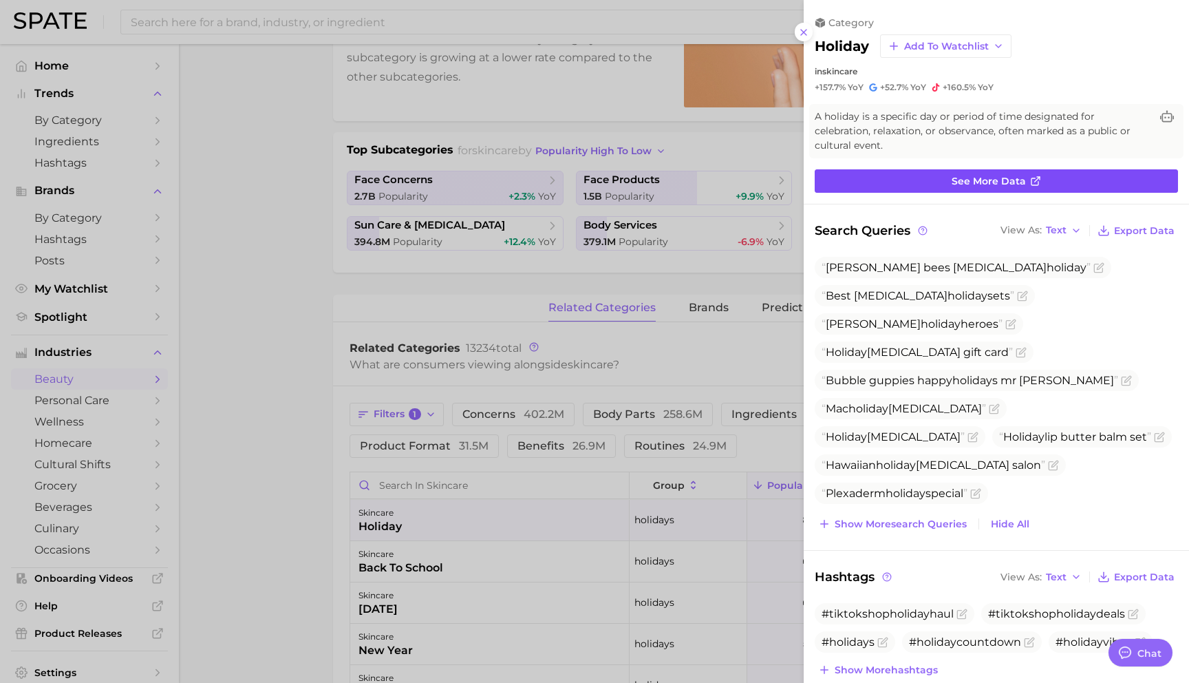
click at [970, 176] on span "See more data" at bounding box center [989, 182] width 74 height 12
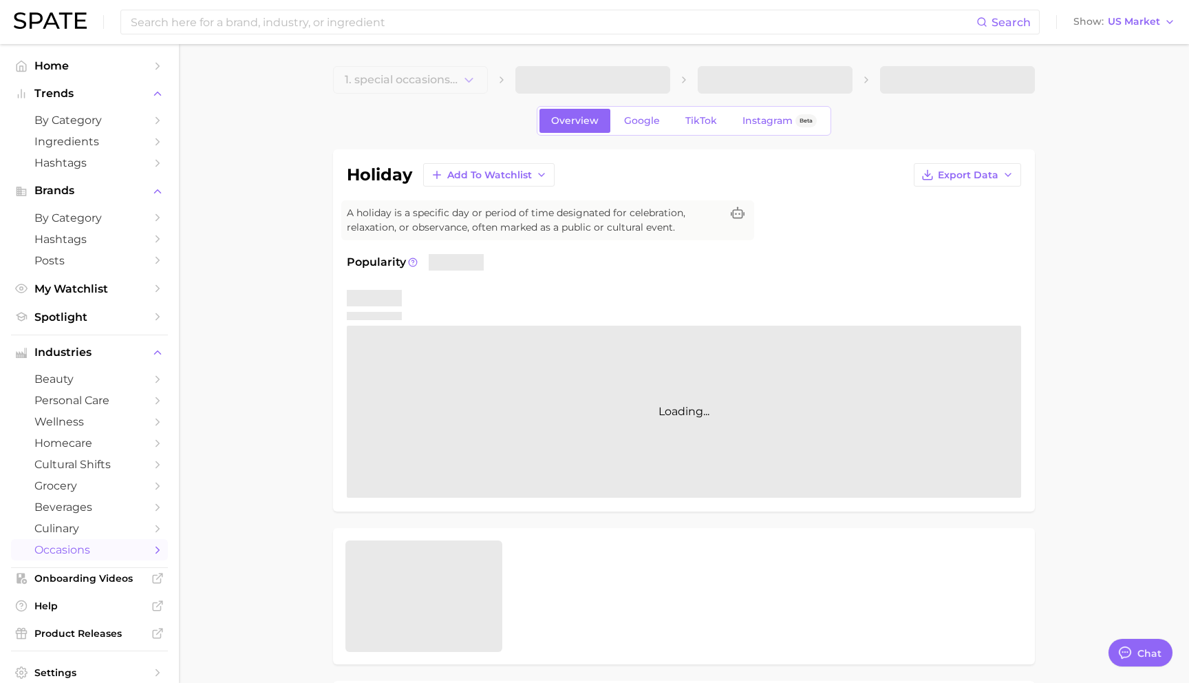
type textarea "x"
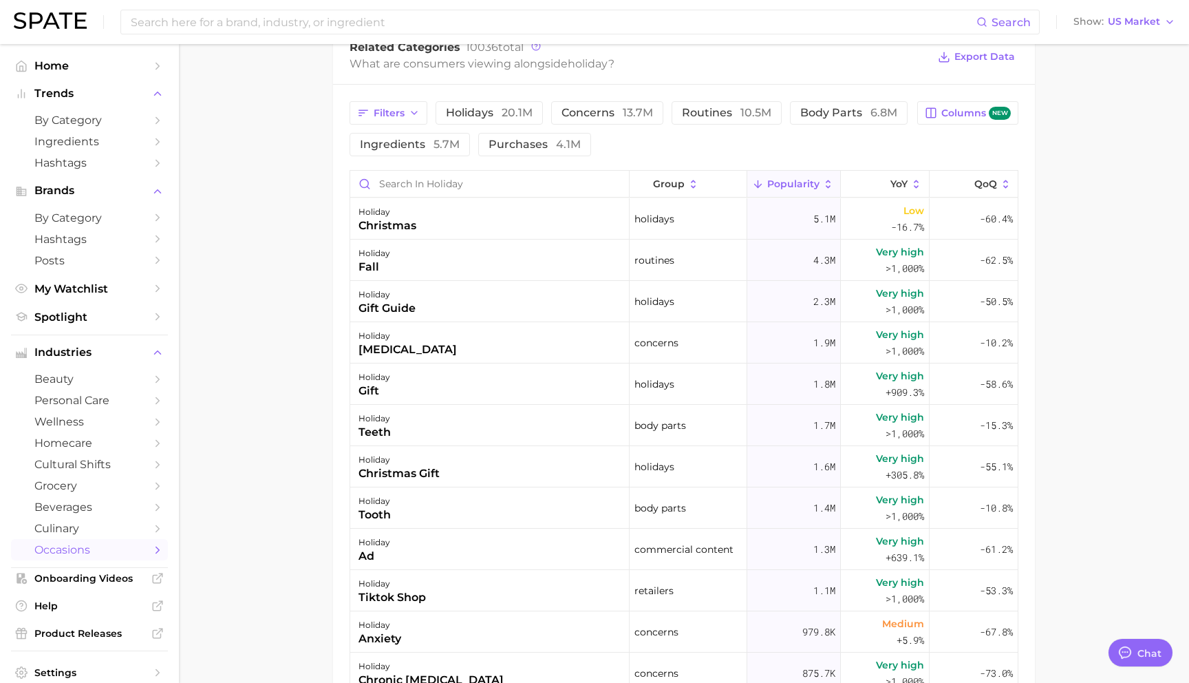
scroll to position [276, 0]
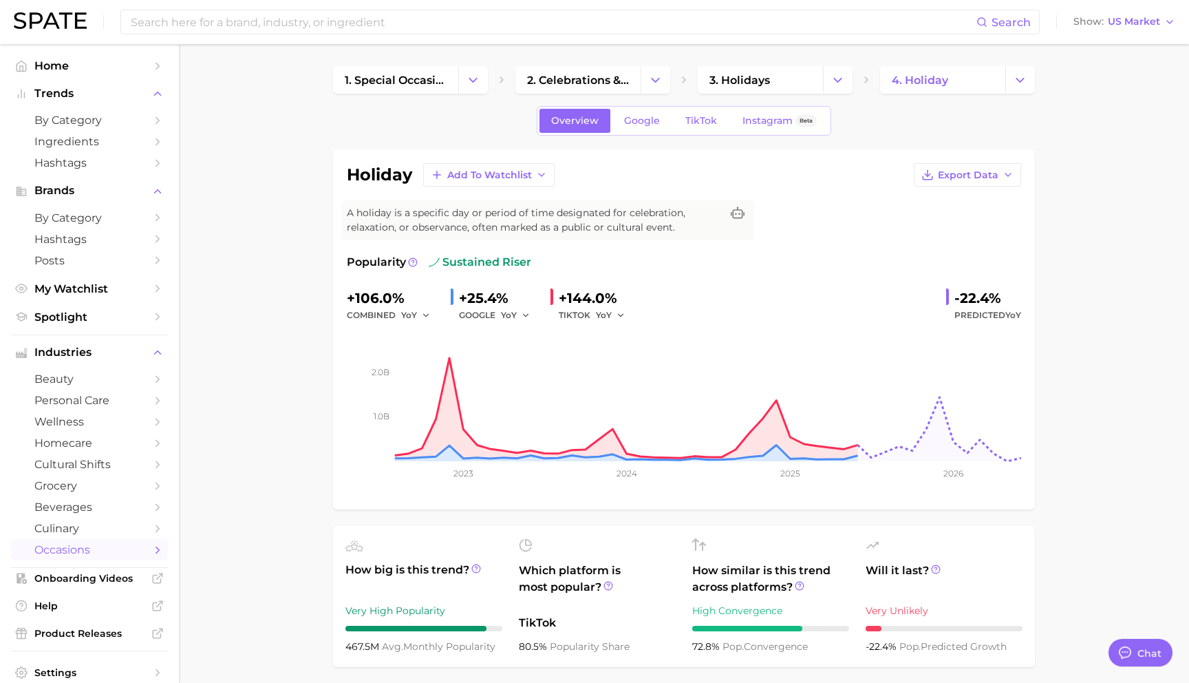
click at [84, 555] on span "occasions" at bounding box center [89, 549] width 110 height 13
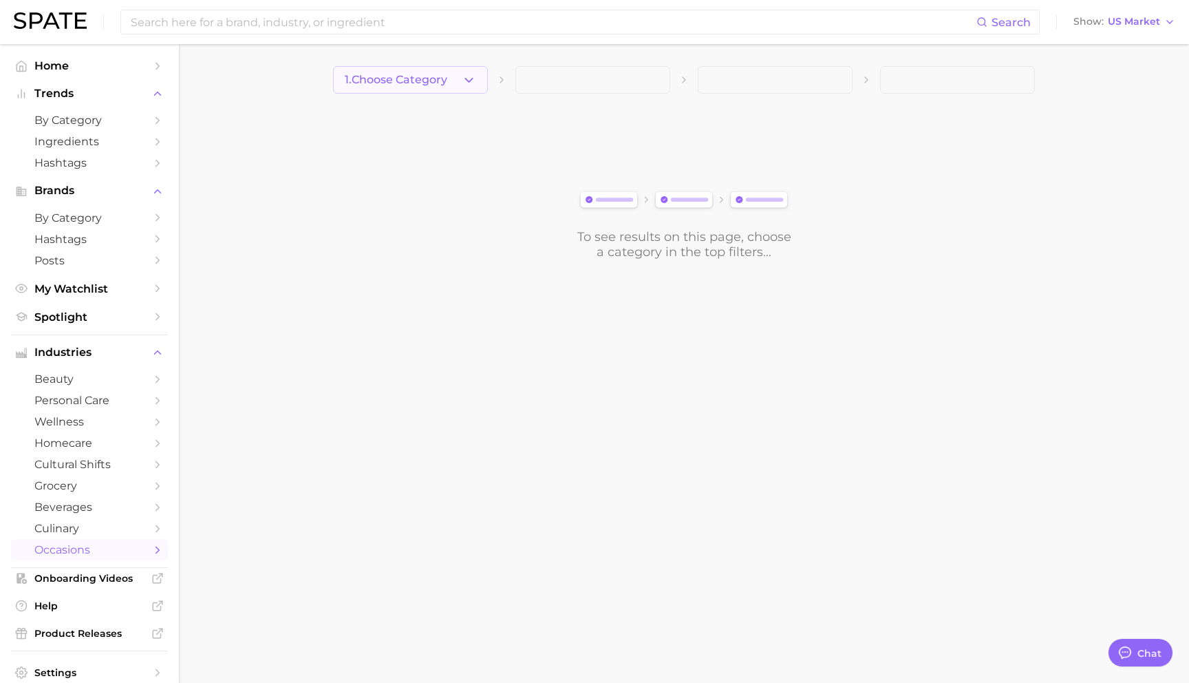
click at [463, 85] on icon "button" at bounding box center [469, 80] width 14 height 14
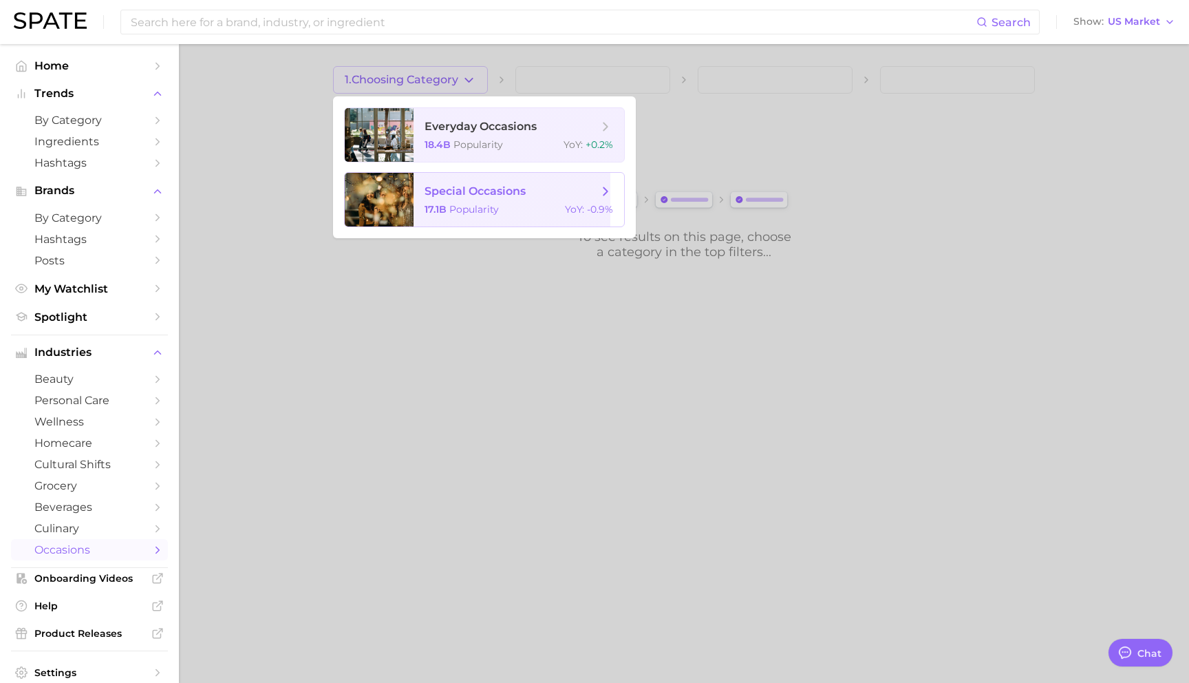
click at [539, 173] on span "special occasions 17.1b Popularity YoY : -0.9%" at bounding box center [519, 200] width 211 height 54
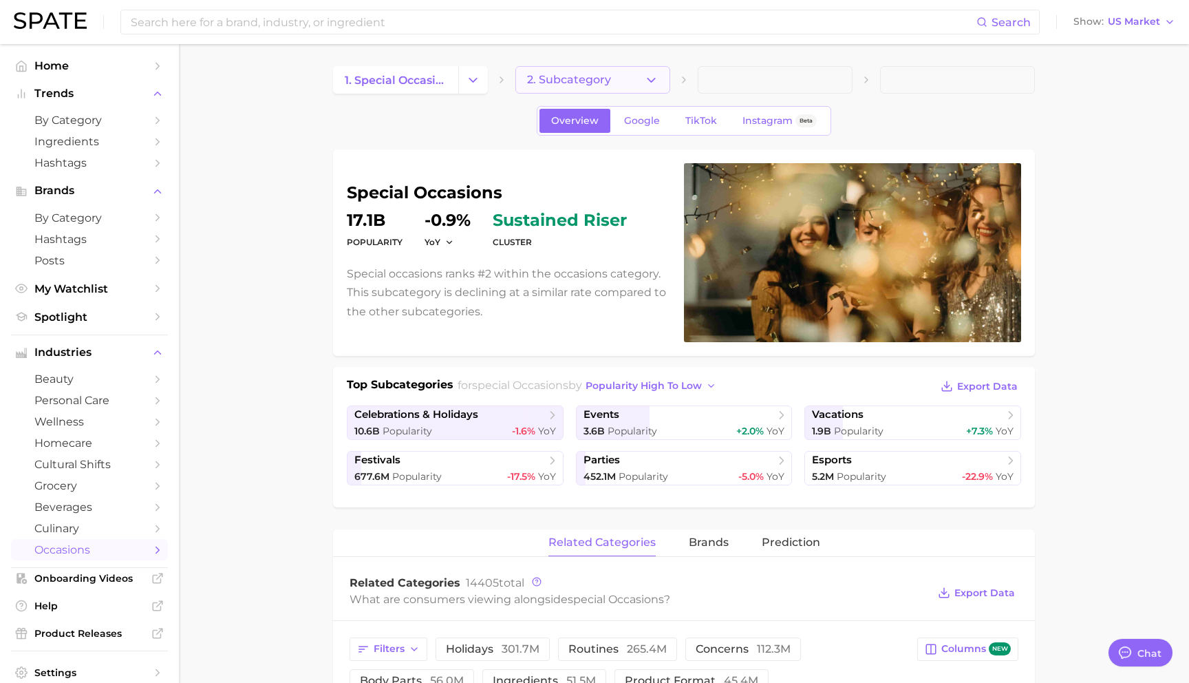
click at [653, 83] on icon "button" at bounding box center [651, 80] width 14 height 14
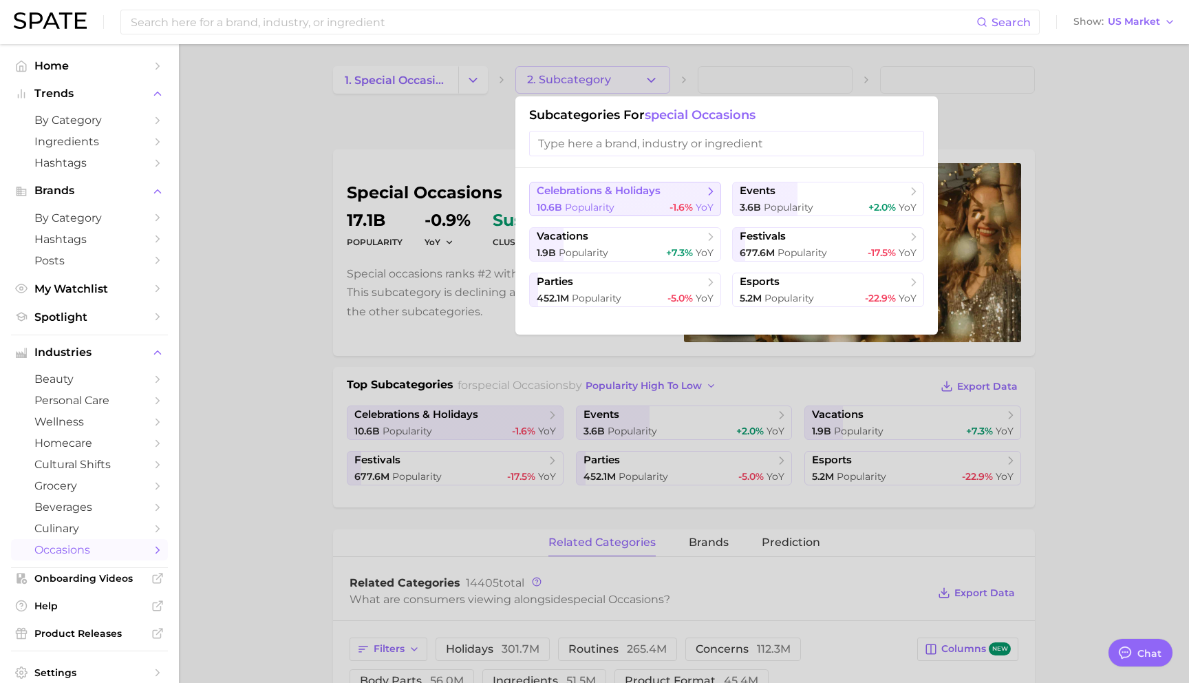
click at [642, 201] on div "10.6b Popularity -1.6% YoY" at bounding box center [625, 207] width 177 height 13
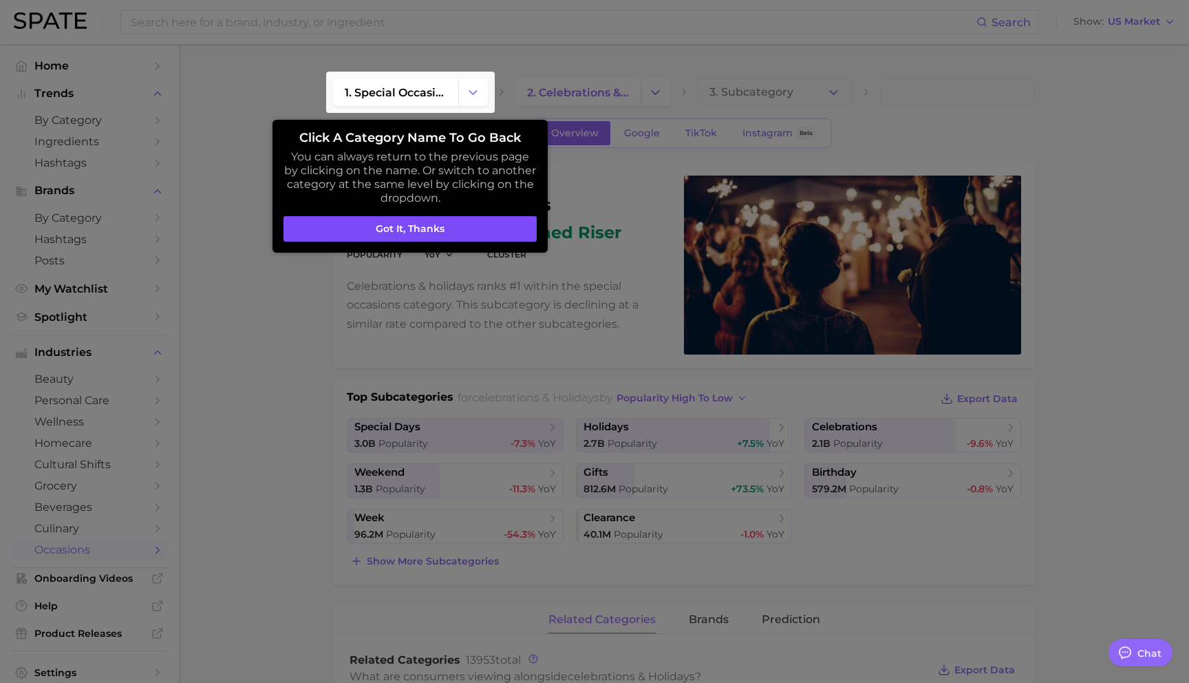
click at [409, 228] on button "Got it, thanks" at bounding box center [410, 229] width 253 height 26
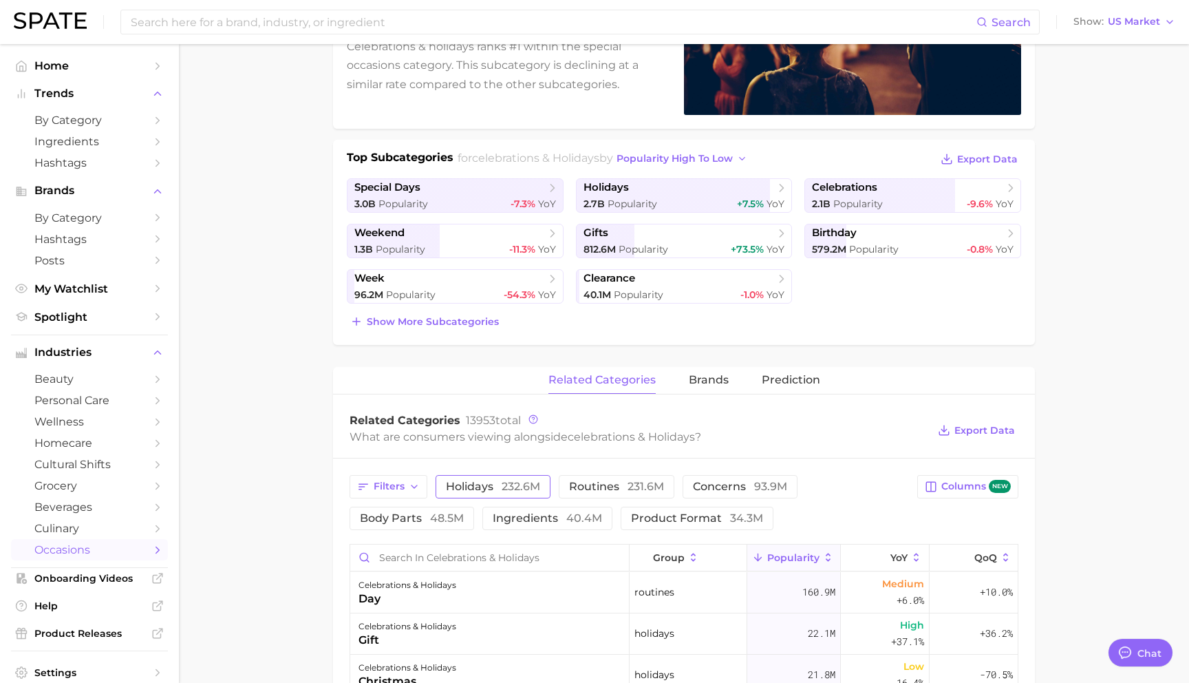
scroll to position [219, 0]
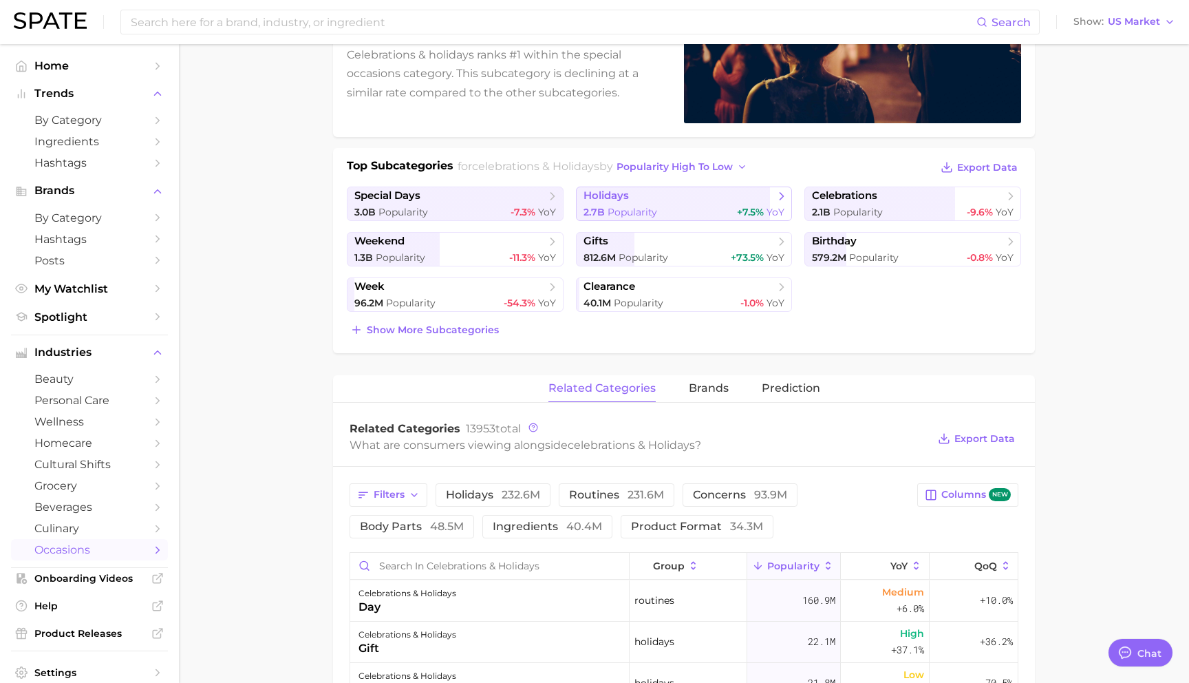
click at [774, 200] on span "holidays" at bounding box center [679, 196] width 191 height 14
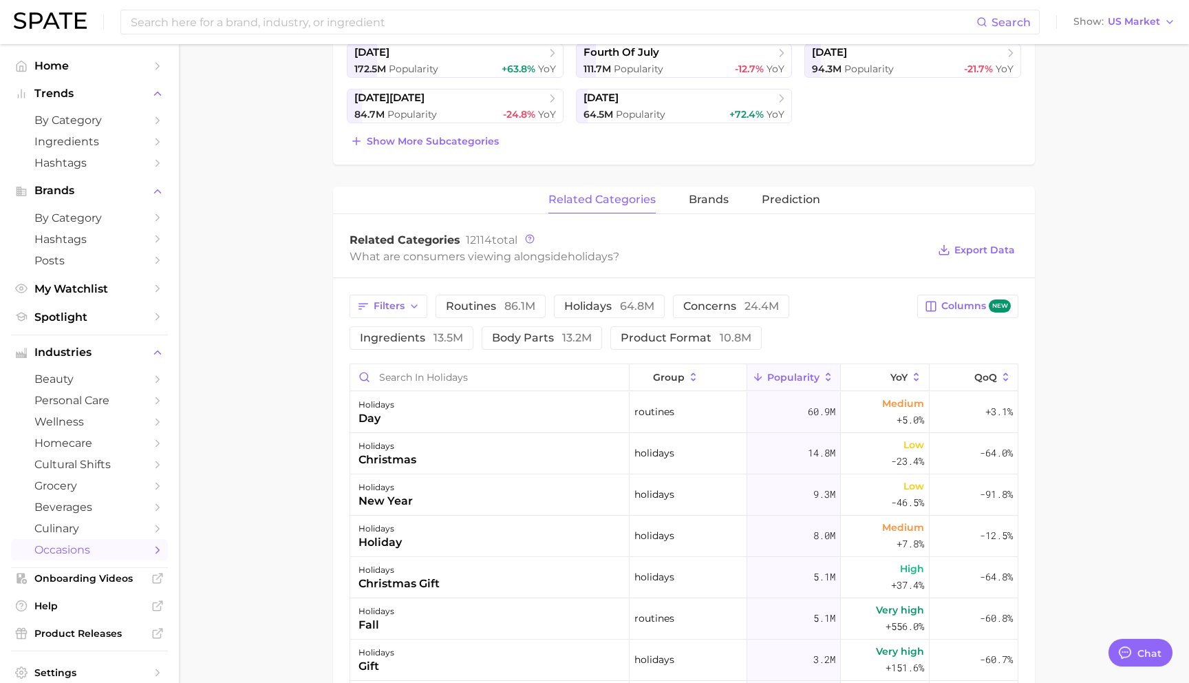
scroll to position [406, 0]
click at [504, 309] on span "86.1m" at bounding box center [519, 307] width 31 height 13
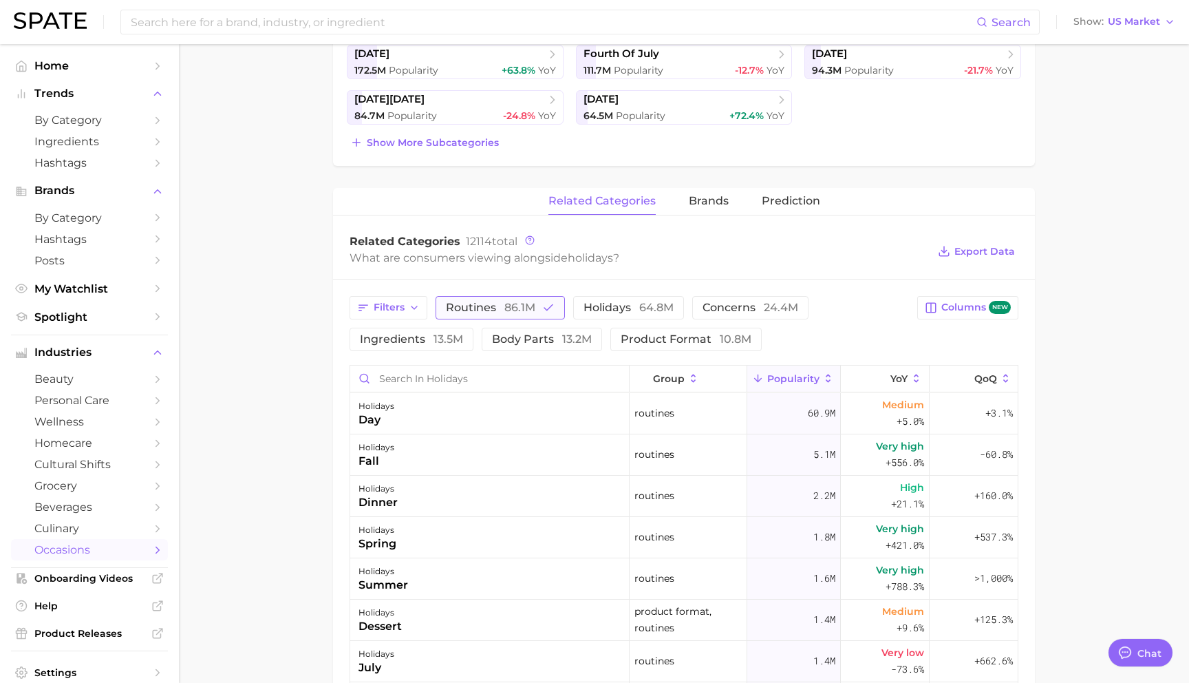
click at [546, 304] on icon "button" at bounding box center [548, 307] width 12 height 12
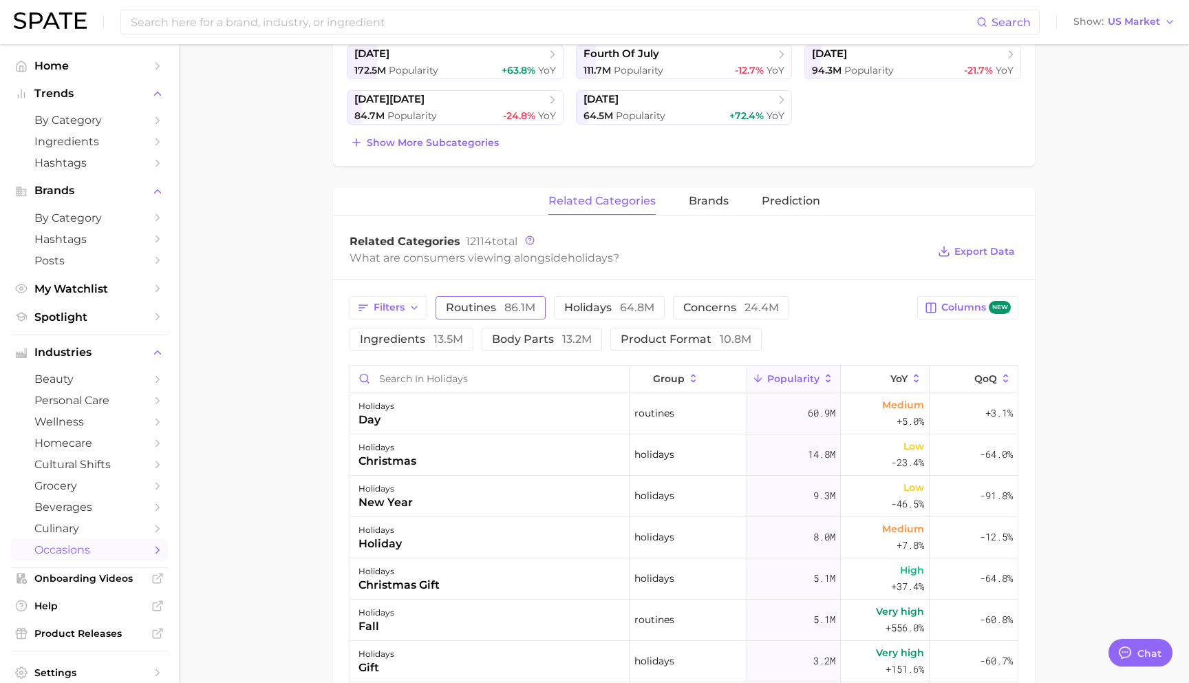
click at [527, 308] on span "86.1m" at bounding box center [519, 307] width 31 height 13
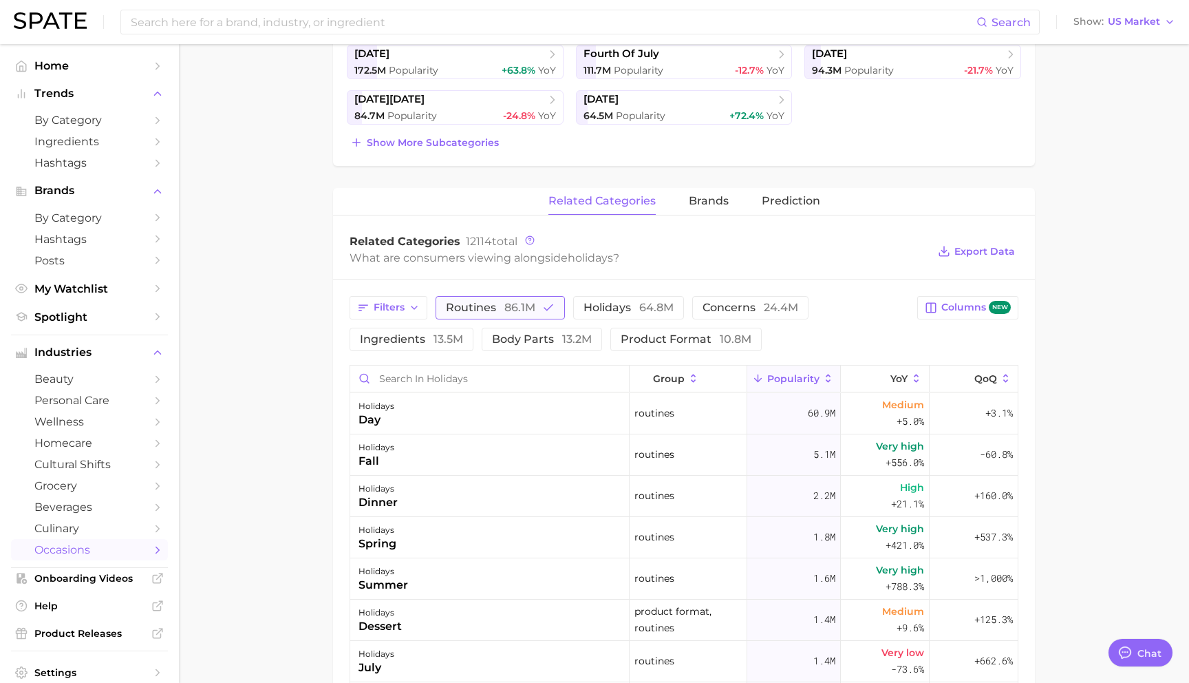
click at [527, 308] on span "86.1m" at bounding box center [519, 307] width 31 height 13
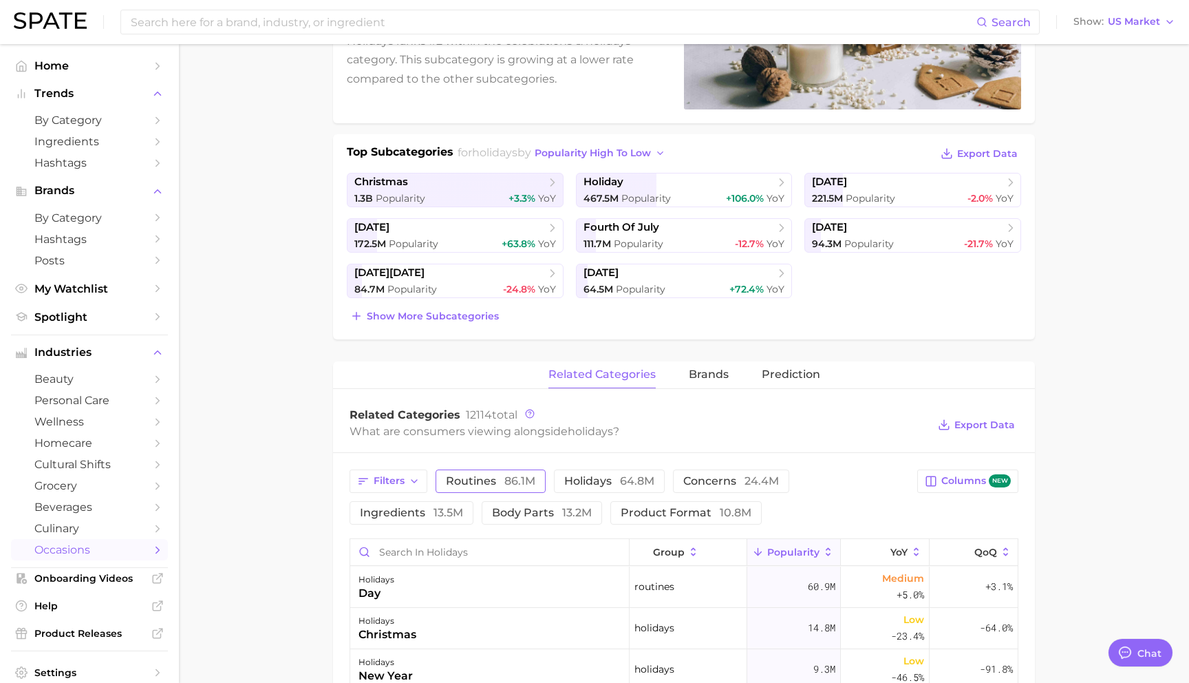
scroll to position [151, 0]
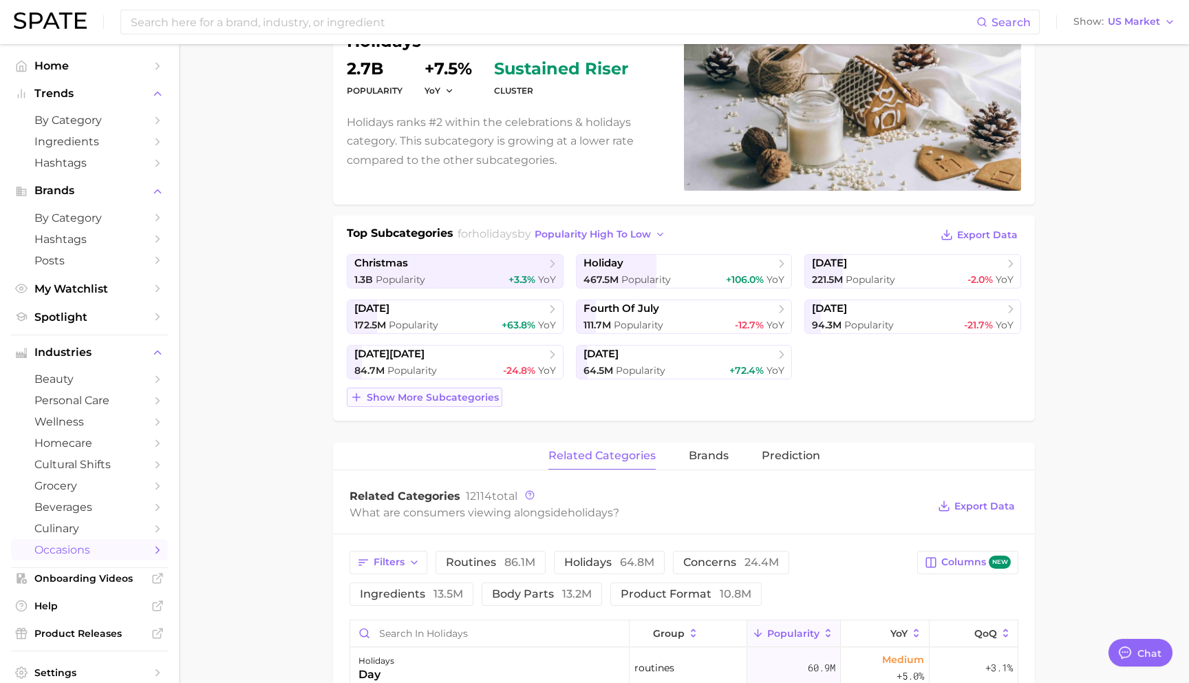
click at [468, 392] on span "Show more subcategories" at bounding box center [433, 398] width 132 height 12
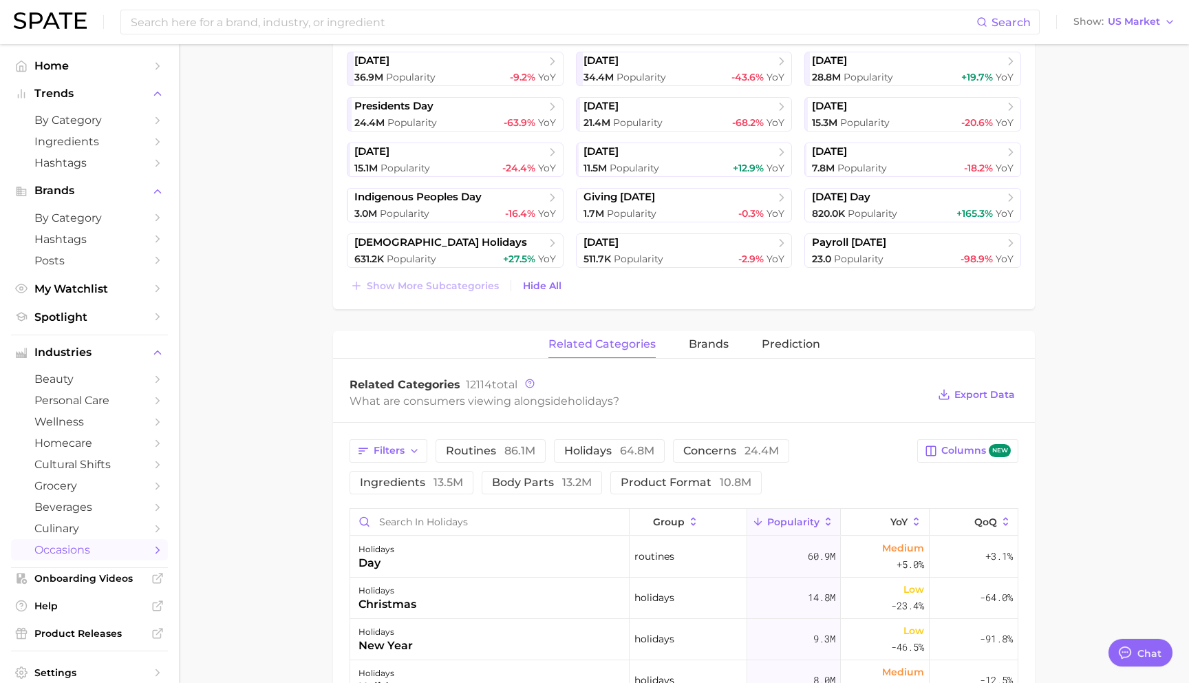
scroll to position [500, 0]
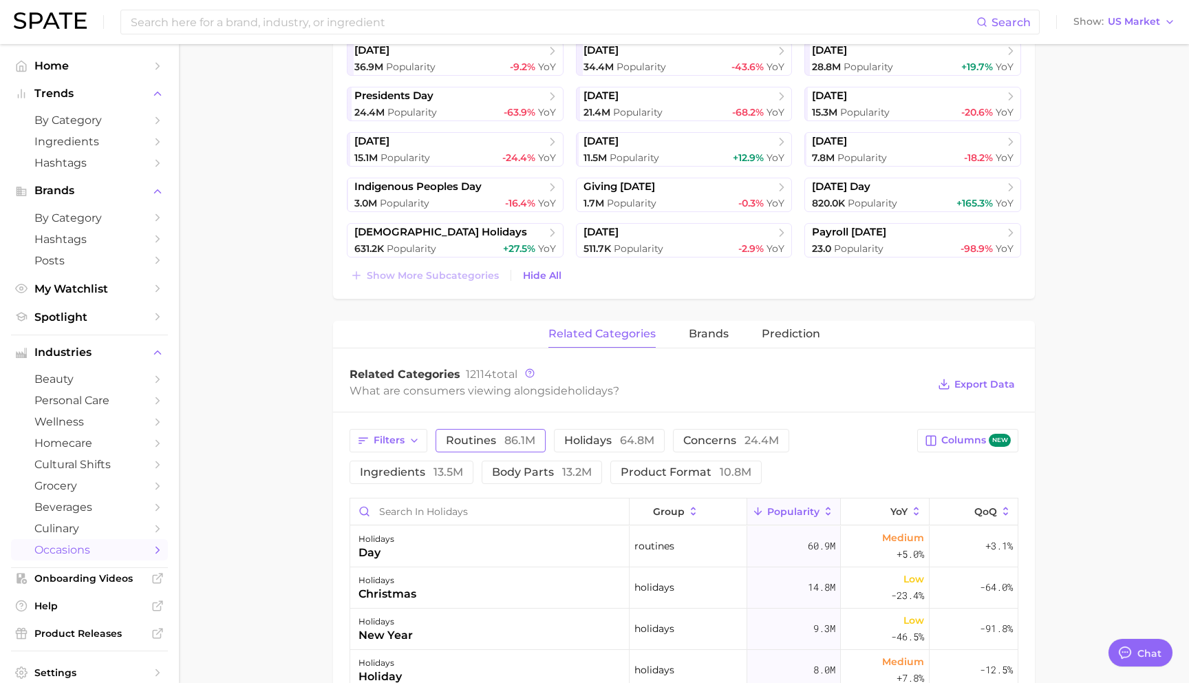
click at [485, 438] on span "routines 86.1m" at bounding box center [490, 440] width 89 height 11
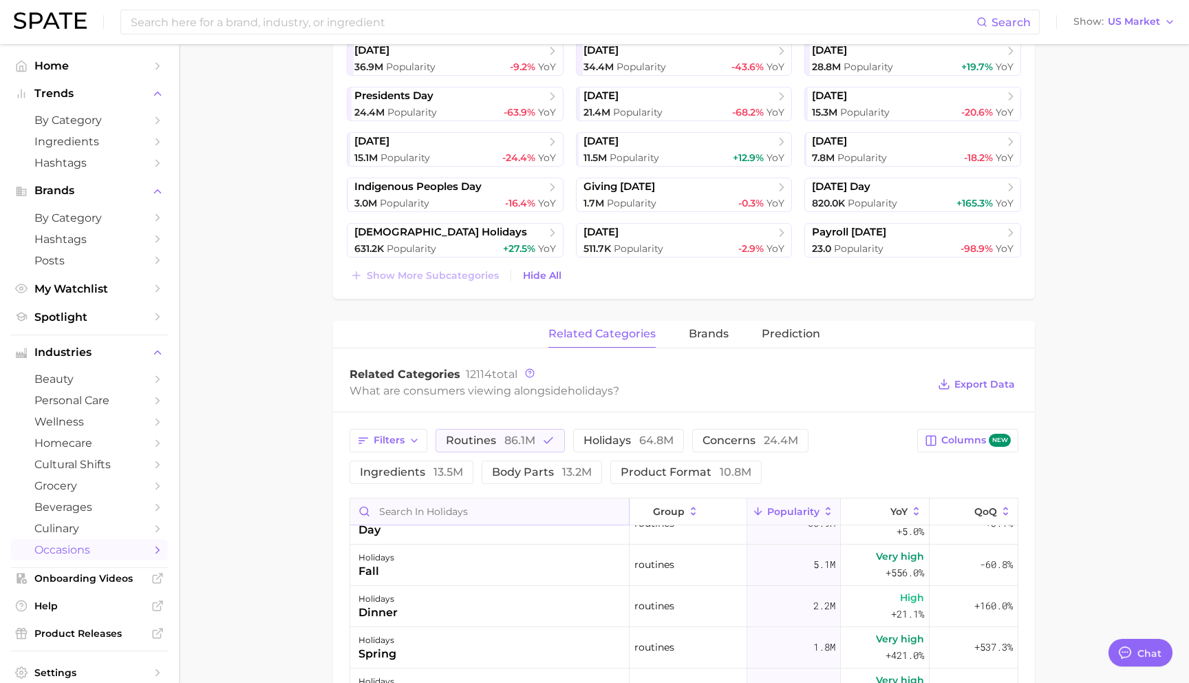
scroll to position [0, 0]
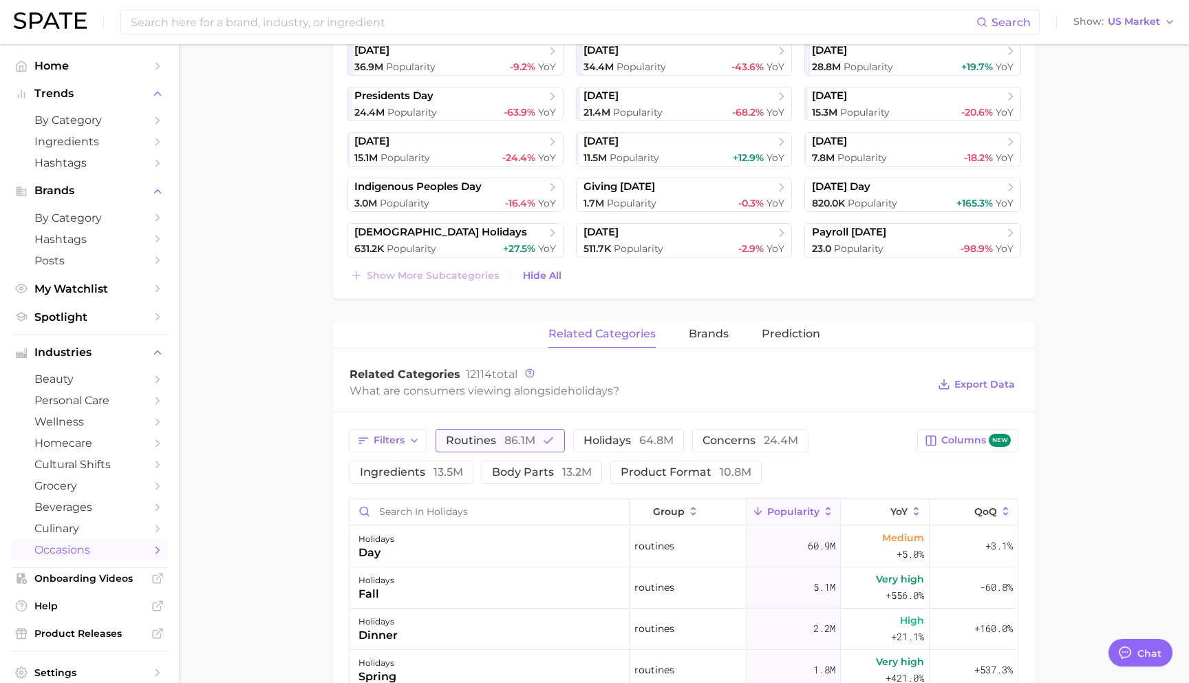
click at [514, 440] on span "86.1m" at bounding box center [519, 440] width 31 height 13
click at [384, 449] on button "Filters" at bounding box center [389, 440] width 78 height 23
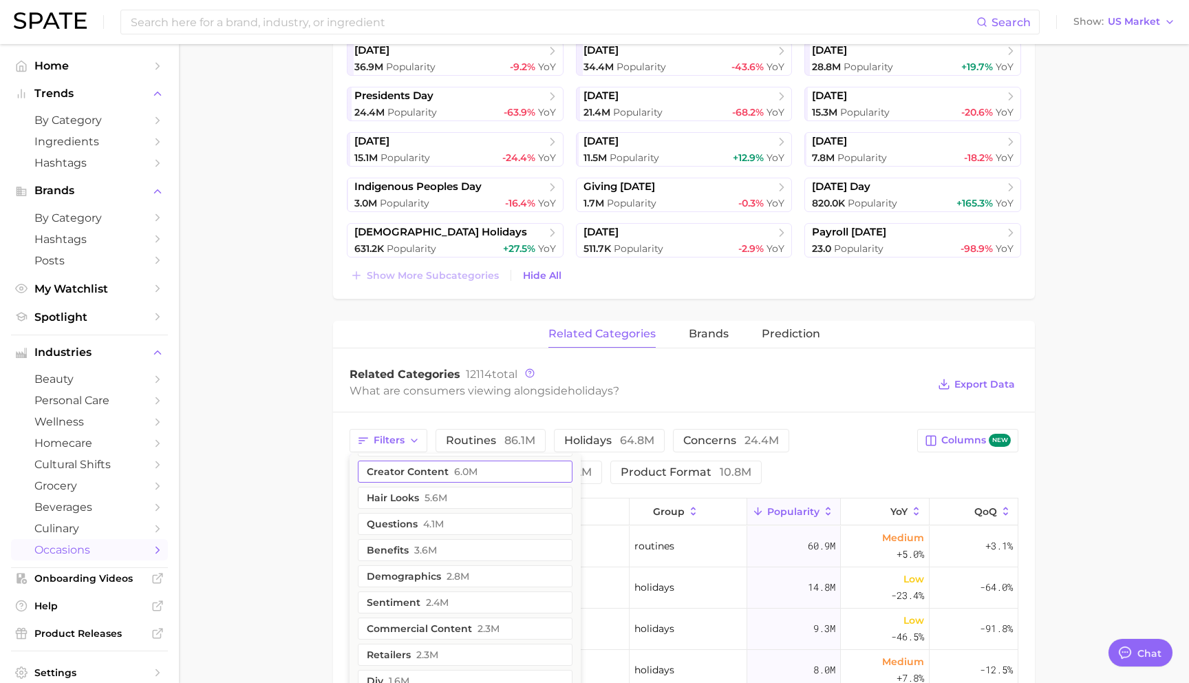
scroll to position [25, 0]
click at [464, 527] on button "hair looks 5.6m" at bounding box center [465, 526] width 215 height 22
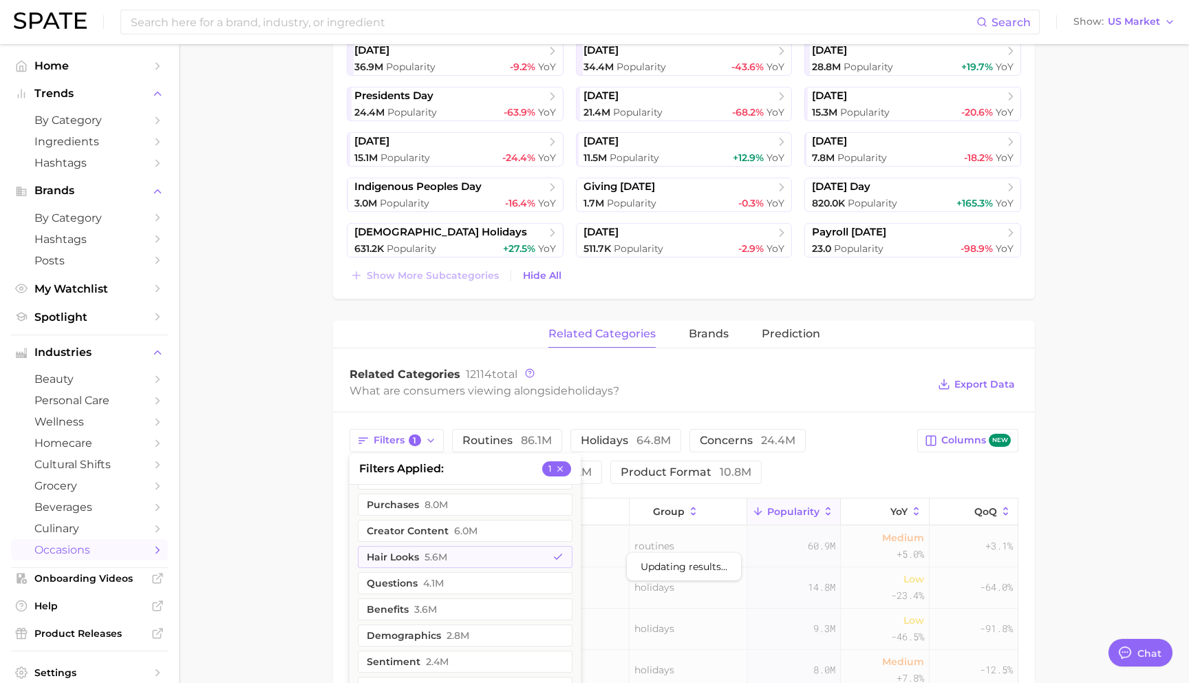
click at [235, 465] on main "1. special occasions 2. celebrations & holidays 3. holidays 4. Subcategory Over…" at bounding box center [684, 405] width 1010 height 1722
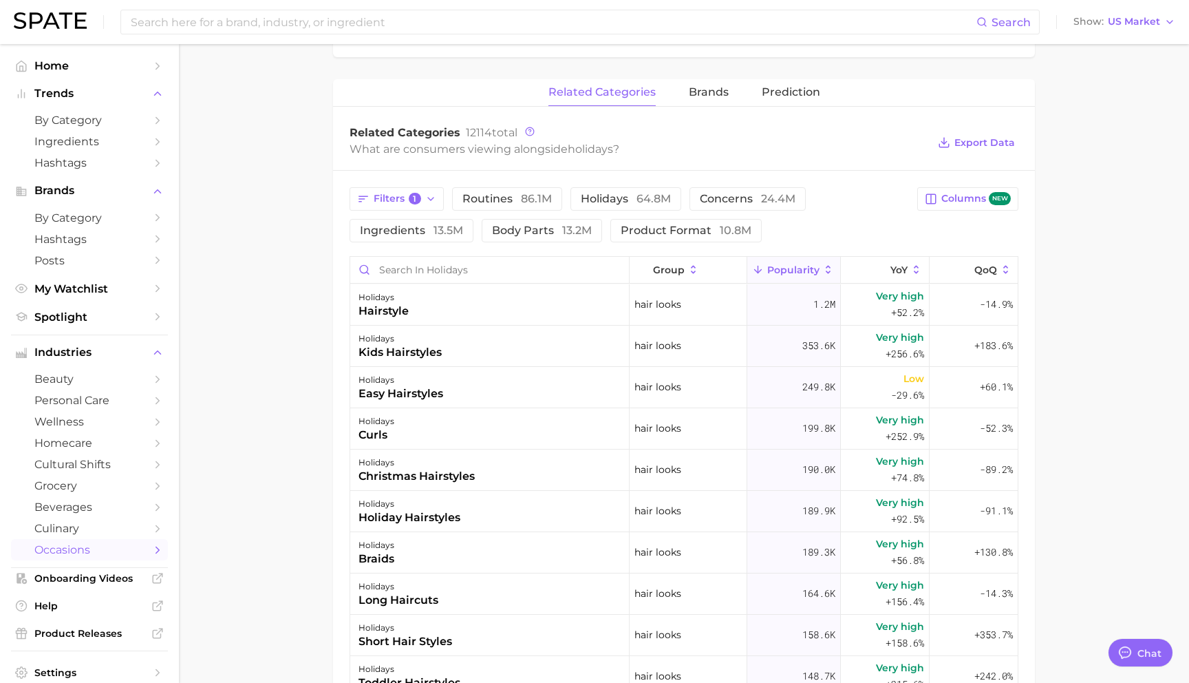
scroll to position [747, 0]
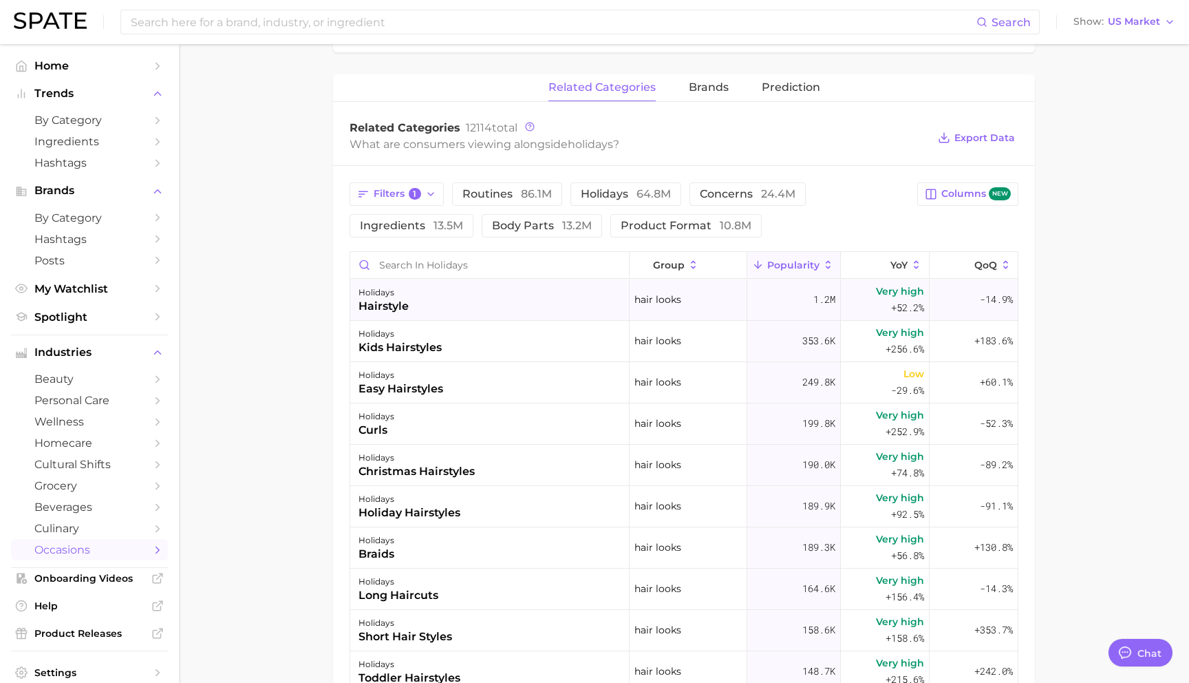
click at [496, 301] on div "holidays hairstyle" at bounding box center [489, 299] width 279 height 41
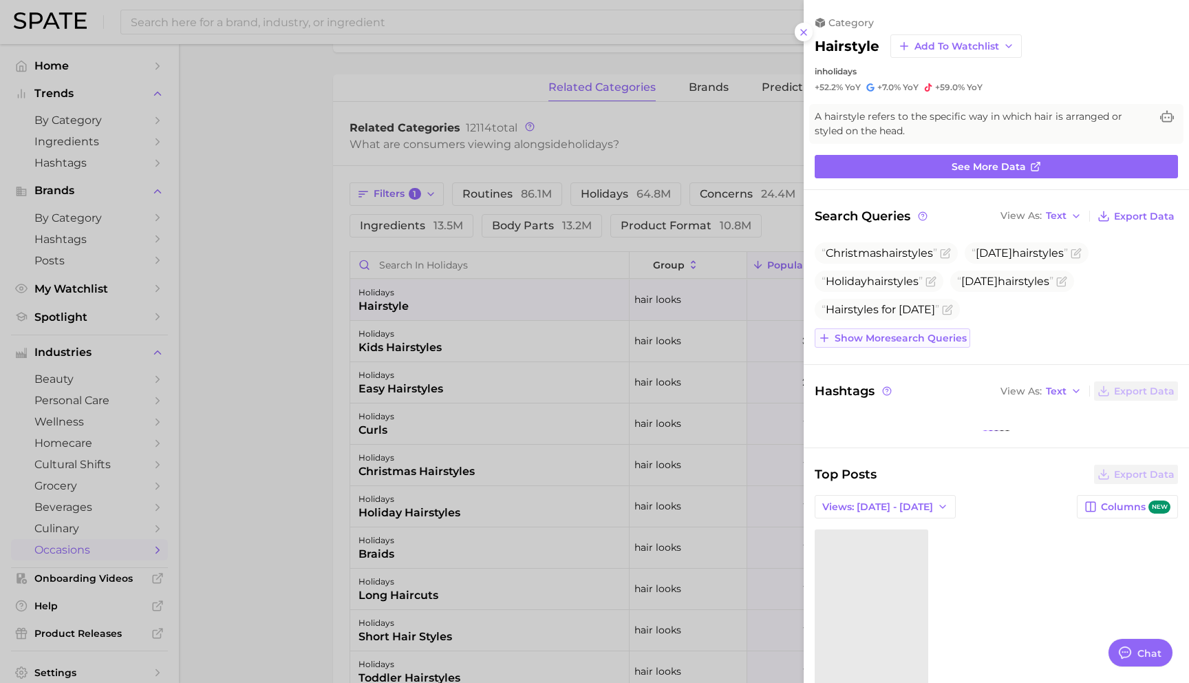
click at [939, 339] on span "Show more search queries" at bounding box center [901, 338] width 132 height 12
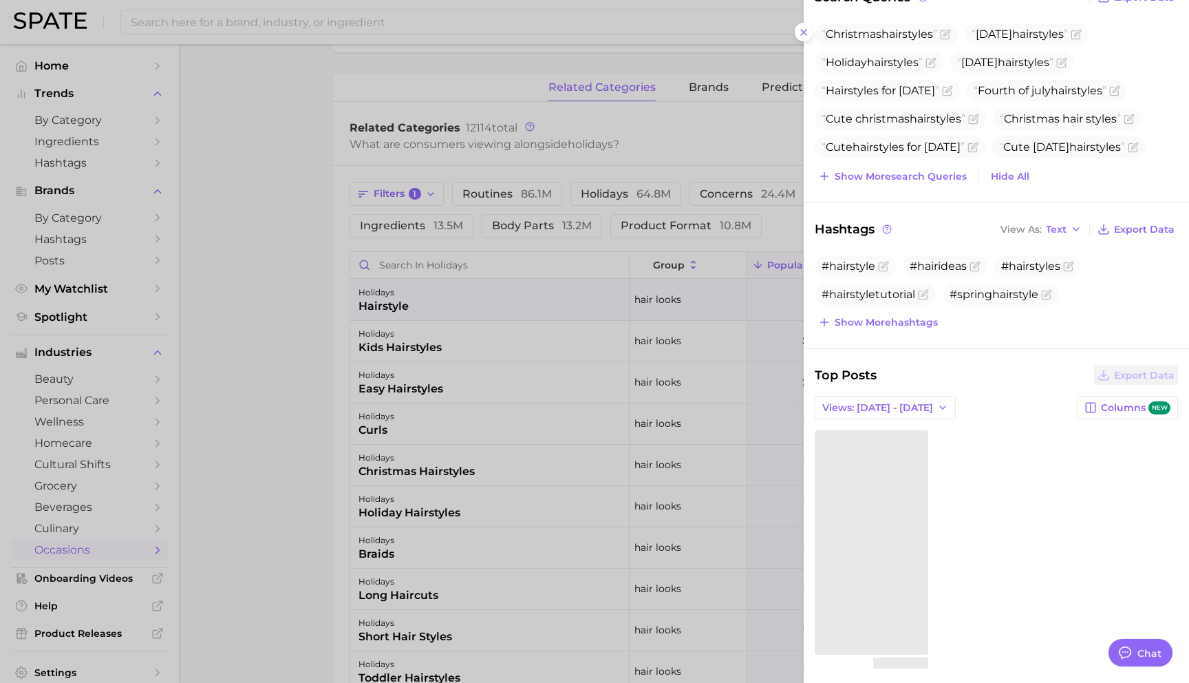
scroll to position [233, 0]
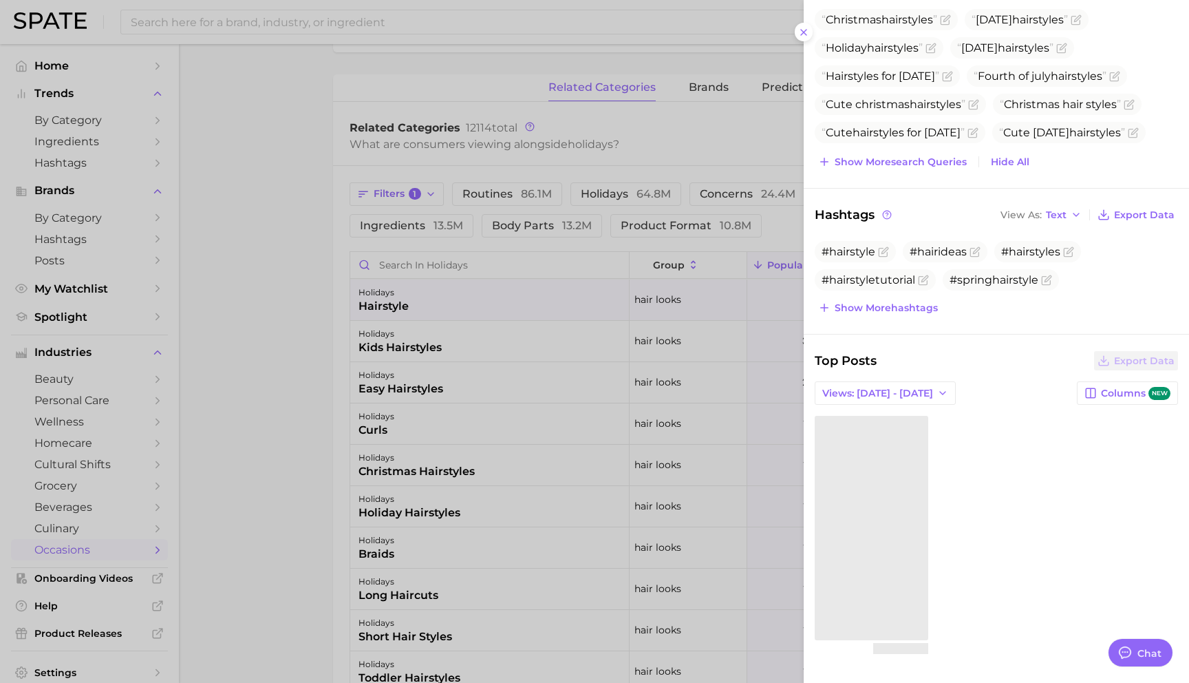
click at [337, 512] on div at bounding box center [594, 341] width 1189 height 683
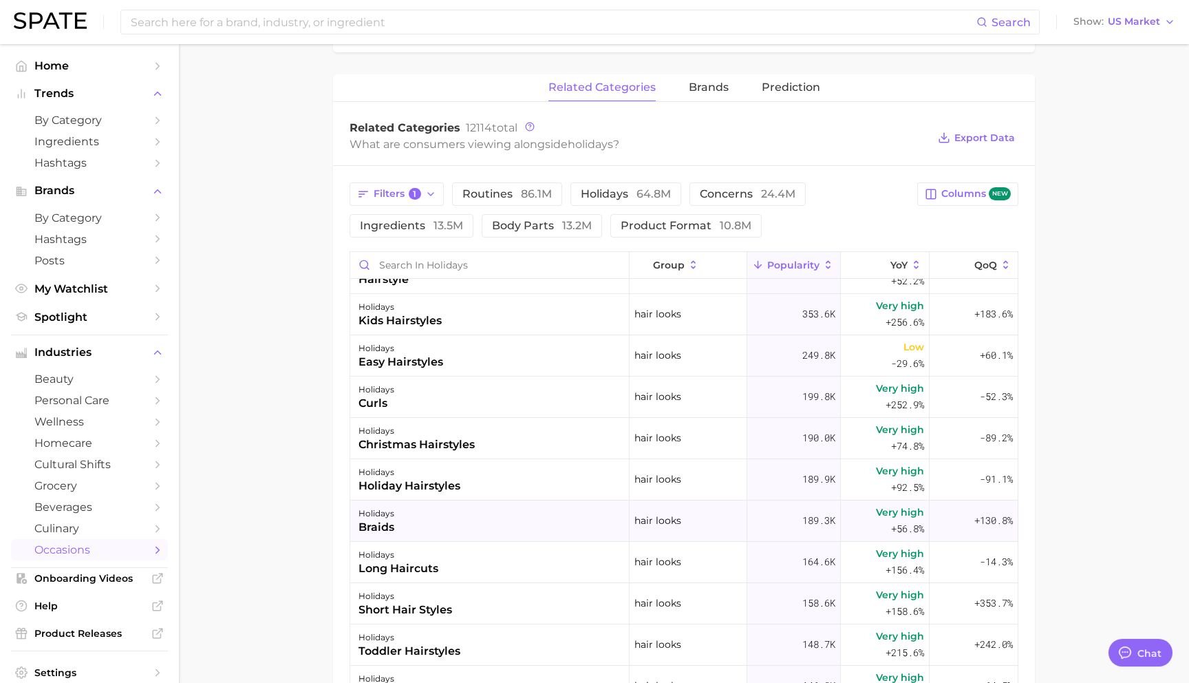
scroll to position [0, 0]
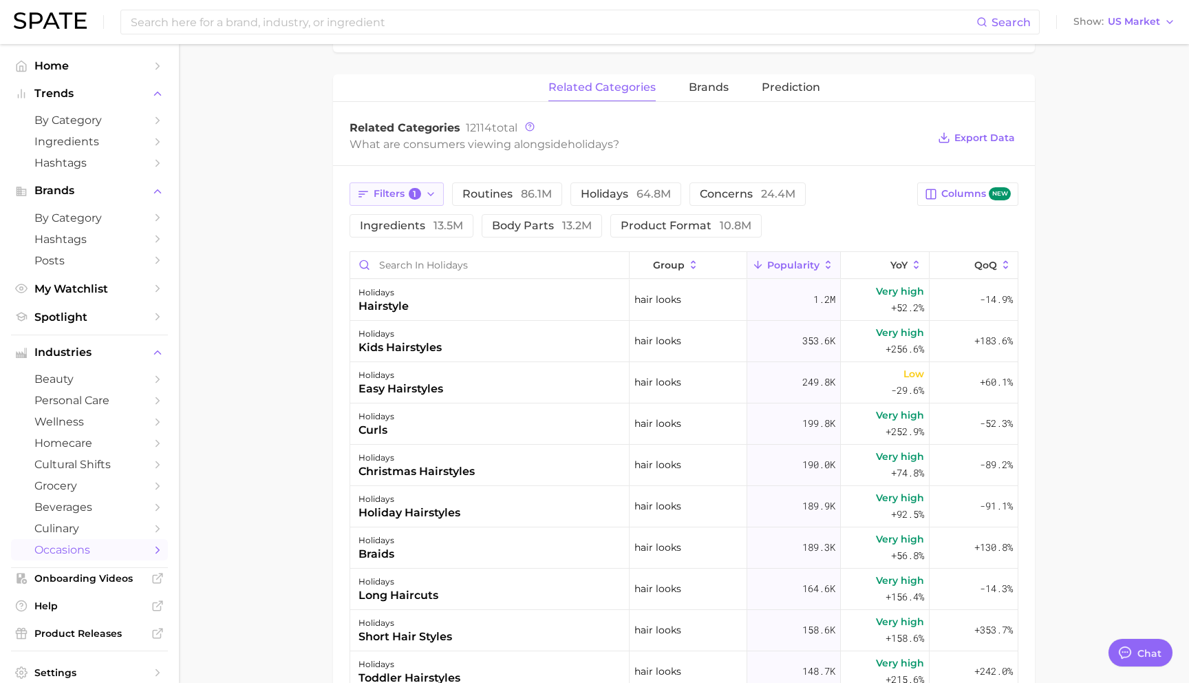
click at [423, 190] on button "Filters 1" at bounding box center [397, 193] width 94 height 23
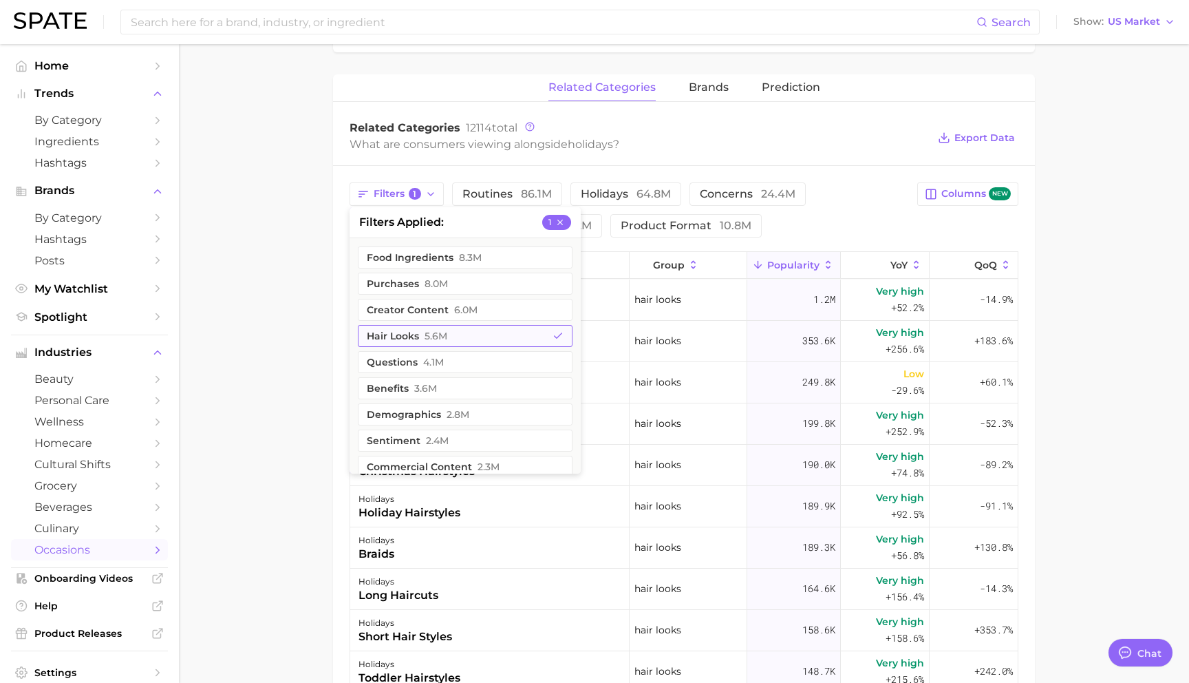
click at [441, 328] on button "hair looks 5.6m" at bounding box center [465, 336] width 215 height 22
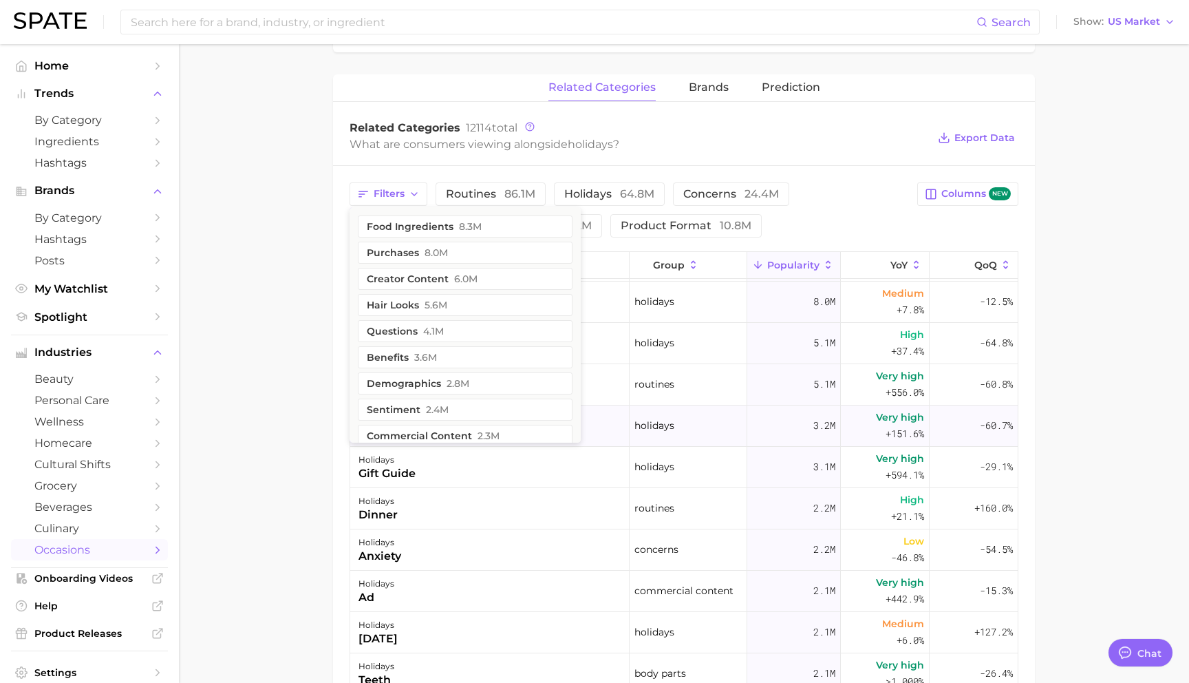
scroll to position [124, 0]
click at [301, 520] on main "1. special occasions 2. celebrations & holidays 3. holidays 4. Subcategory Over…" at bounding box center [684, 158] width 1010 height 1722
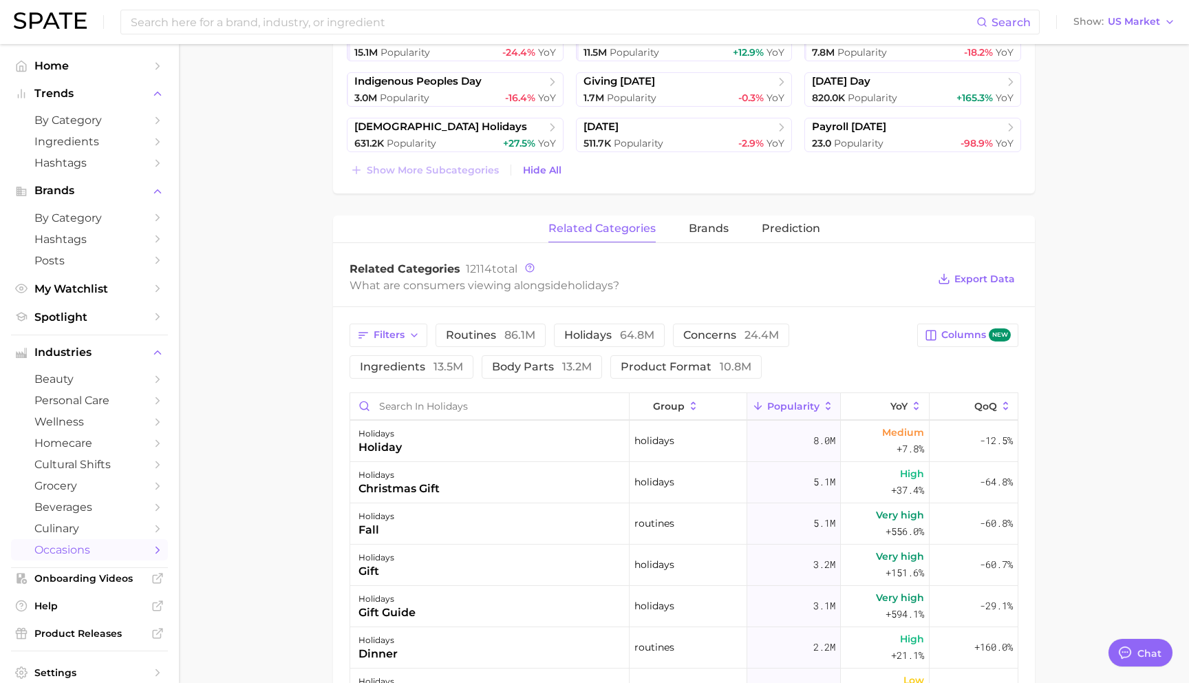
scroll to position [212, 0]
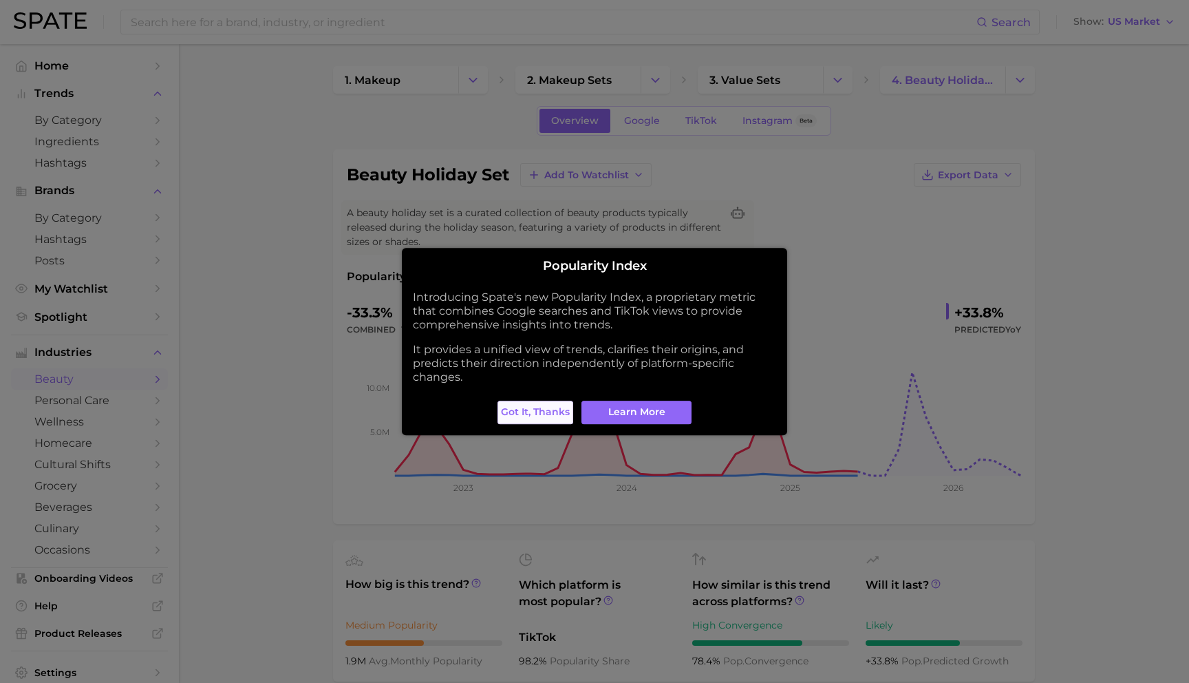
click at [564, 405] on button "Got it, thanks" at bounding box center [536, 412] width 76 height 23
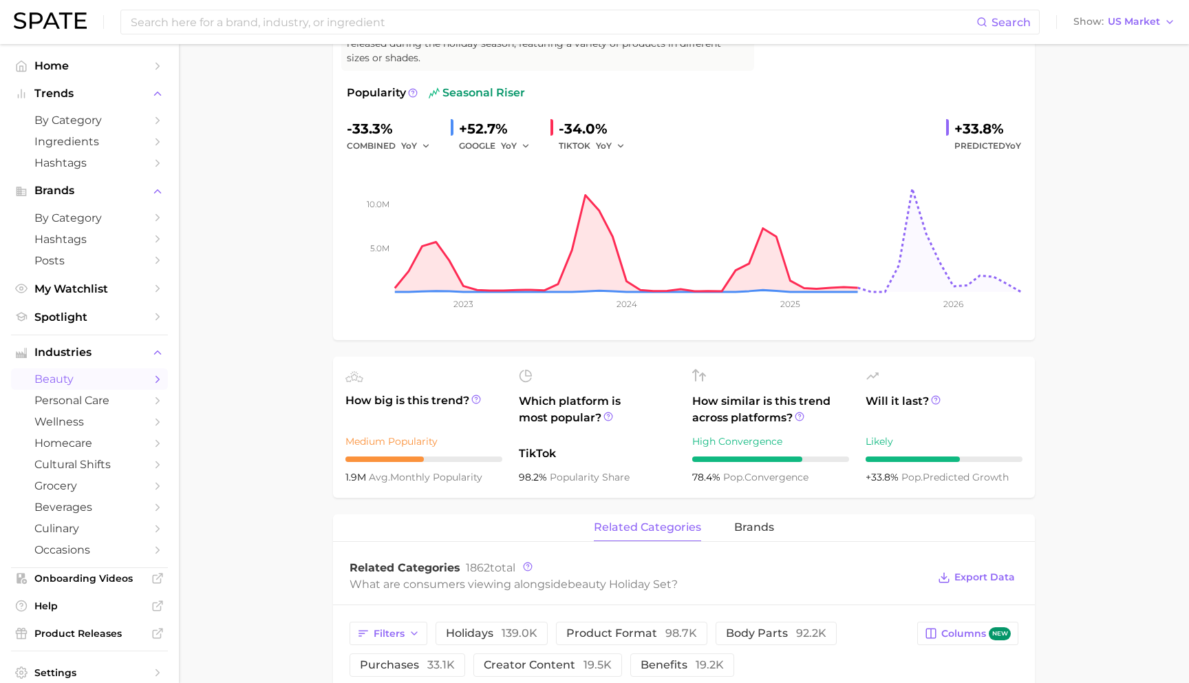
scroll to position [177, 0]
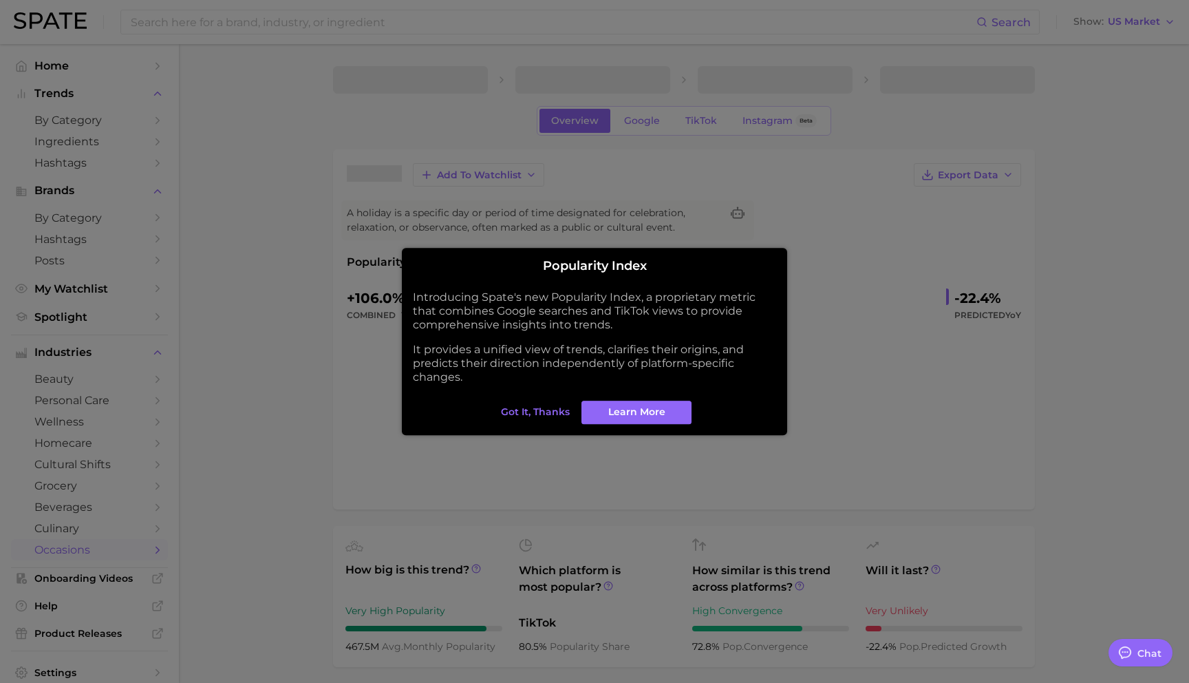
type textarea "x"
